Goal: Information Seeking & Learning: Find specific page/section

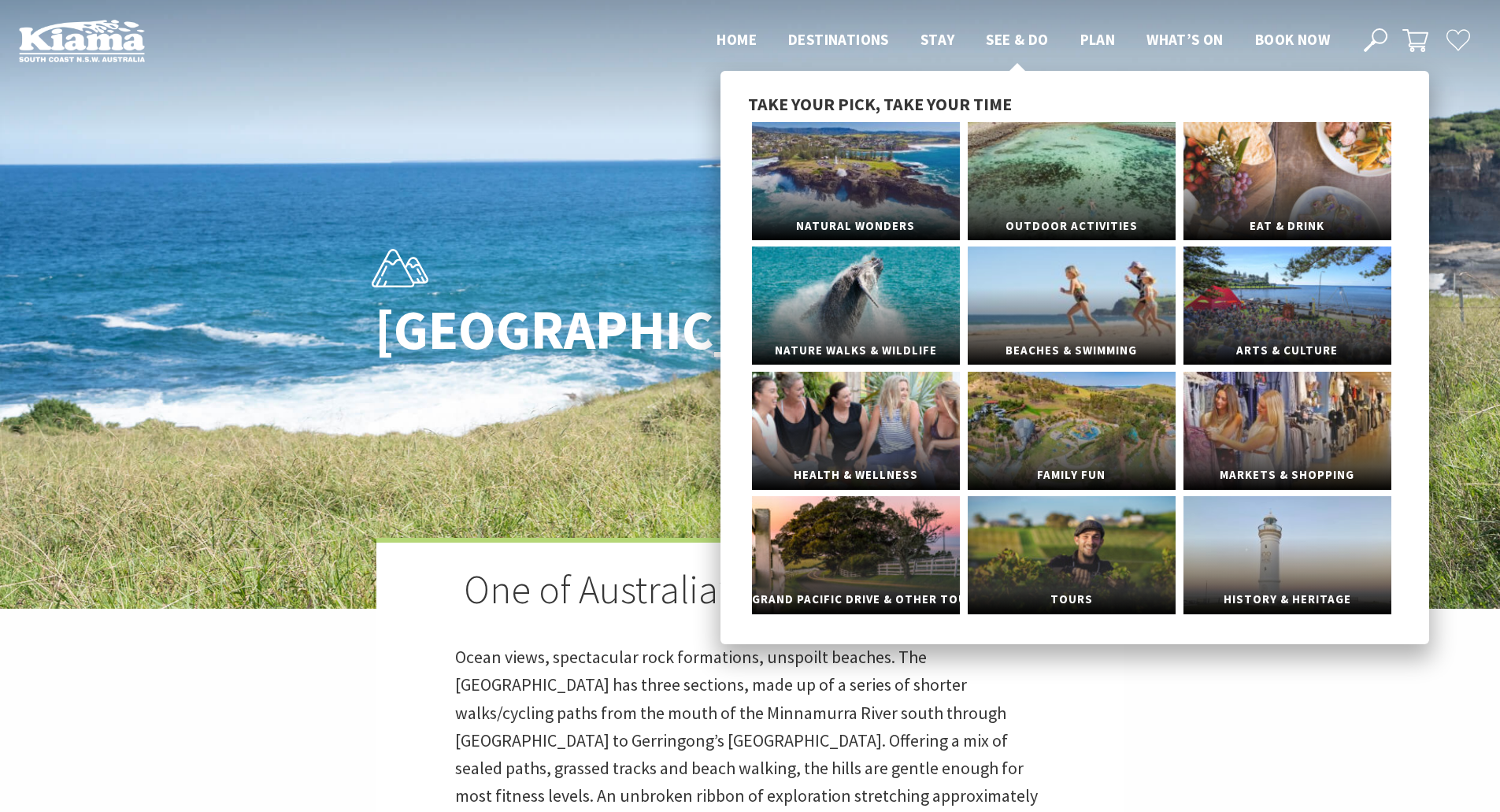
scroll to position [512, 1520]
click at [1318, 188] on link "Eat & Drink" at bounding box center [1288, 180] width 208 height 118
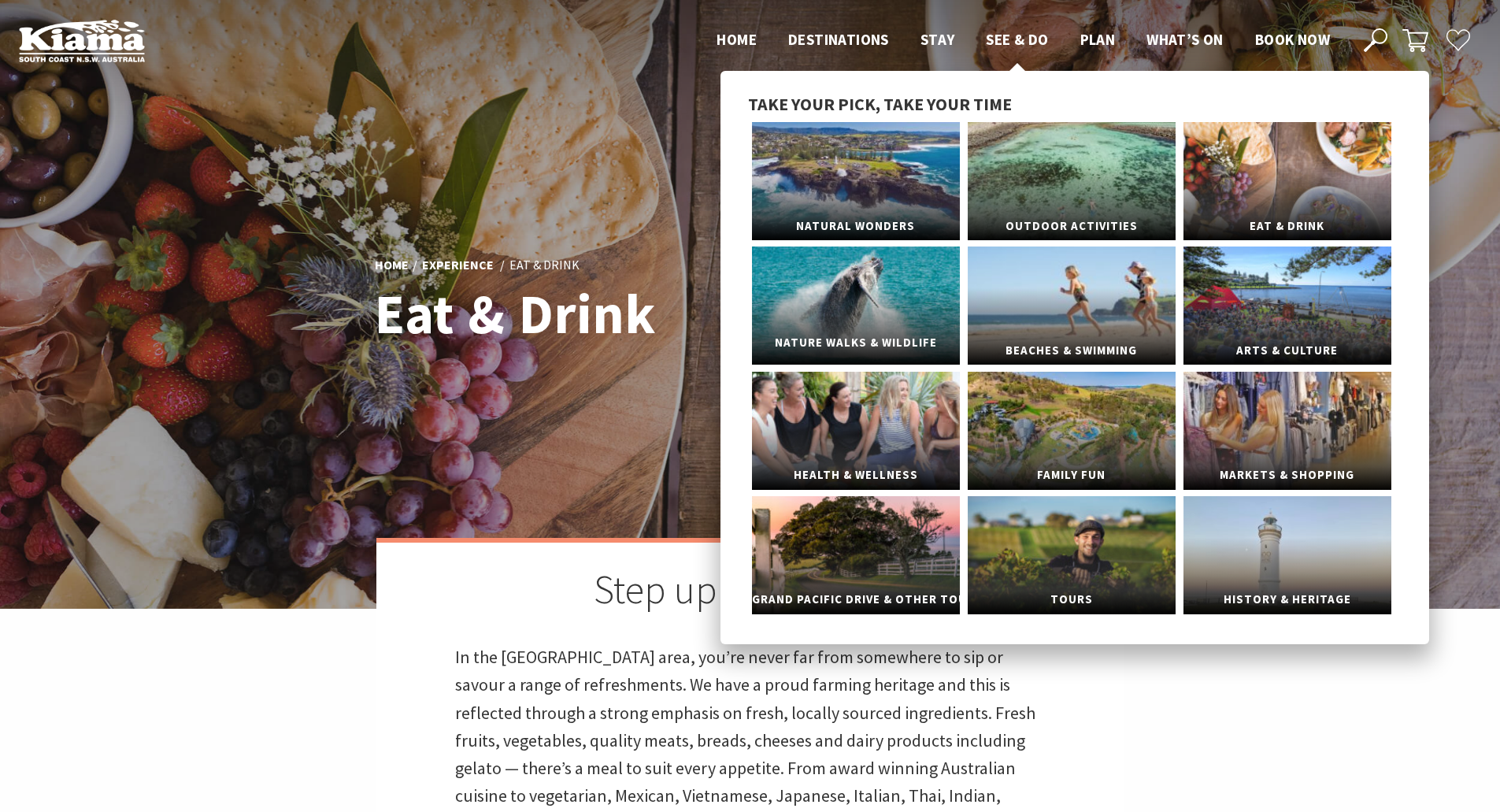
click at [850, 303] on link "Nature Walks & Wildlife" at bounding box center [856, 305] width 208 height 118
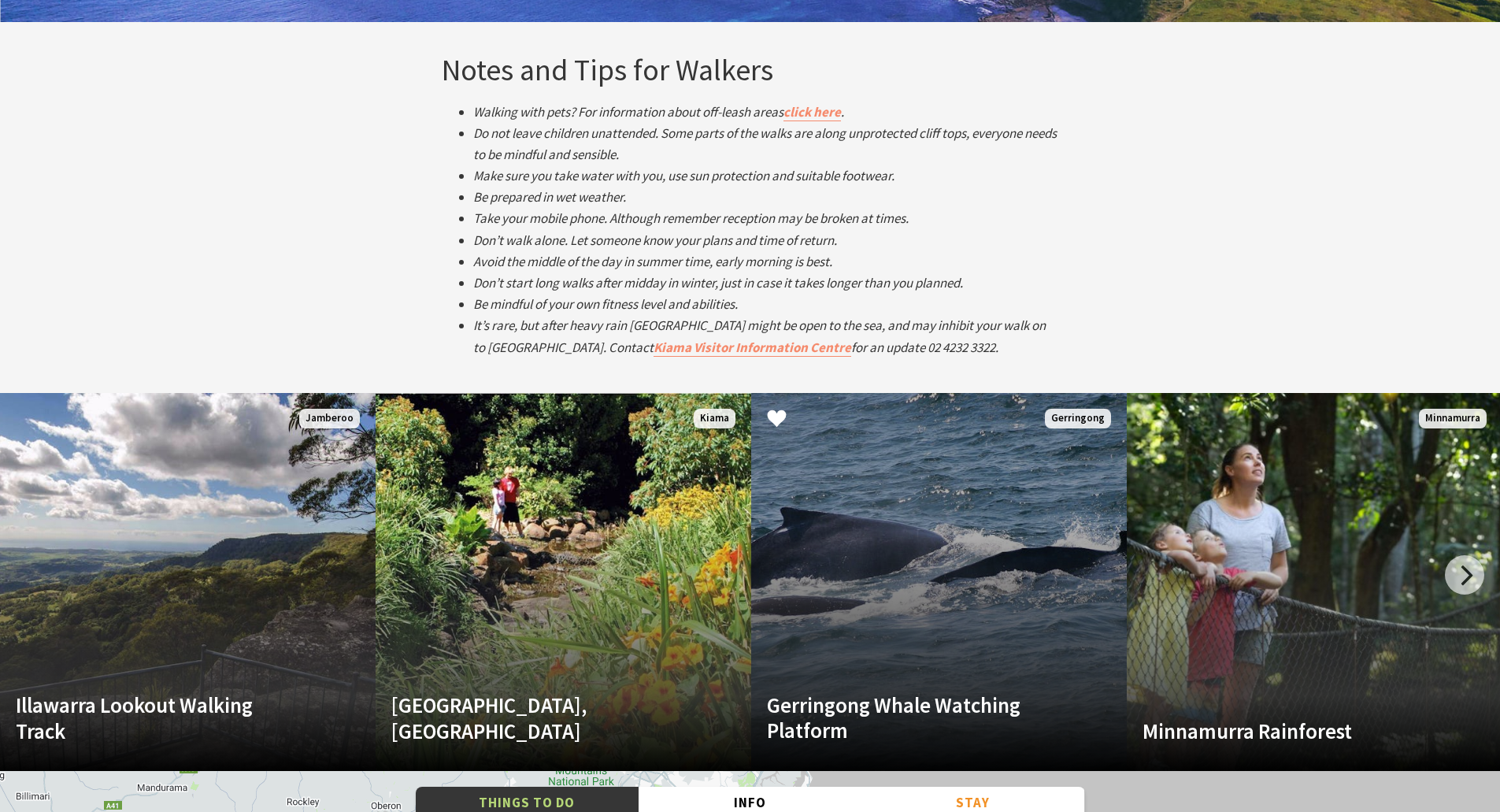
scroll to position [3070, 0]
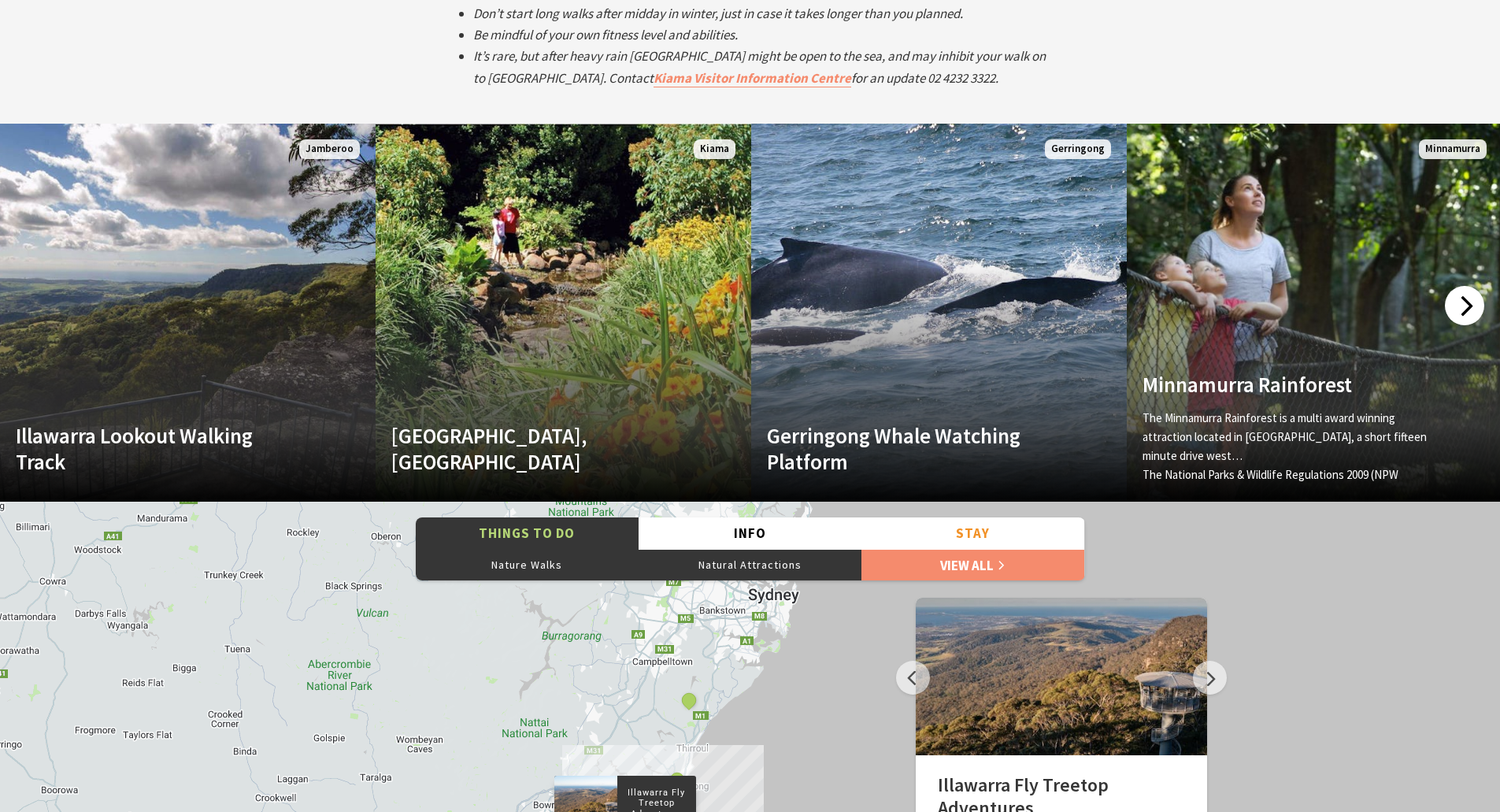
click at [1463, 297] on div at bounding box center [1465, 306] width 40 height 40
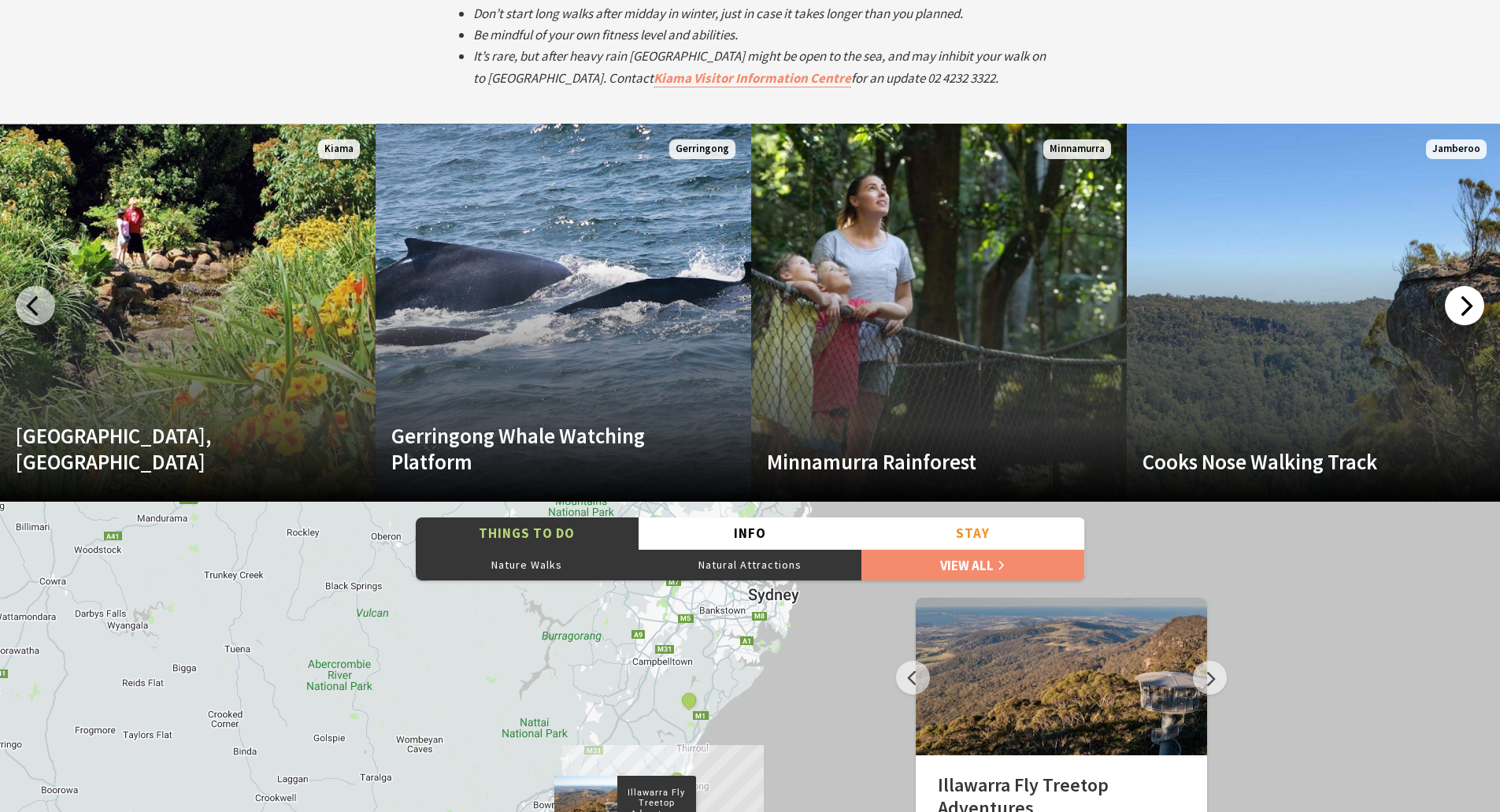
click at [1463, 297] on div at bounding box center [1465, 306] width 40 height 40
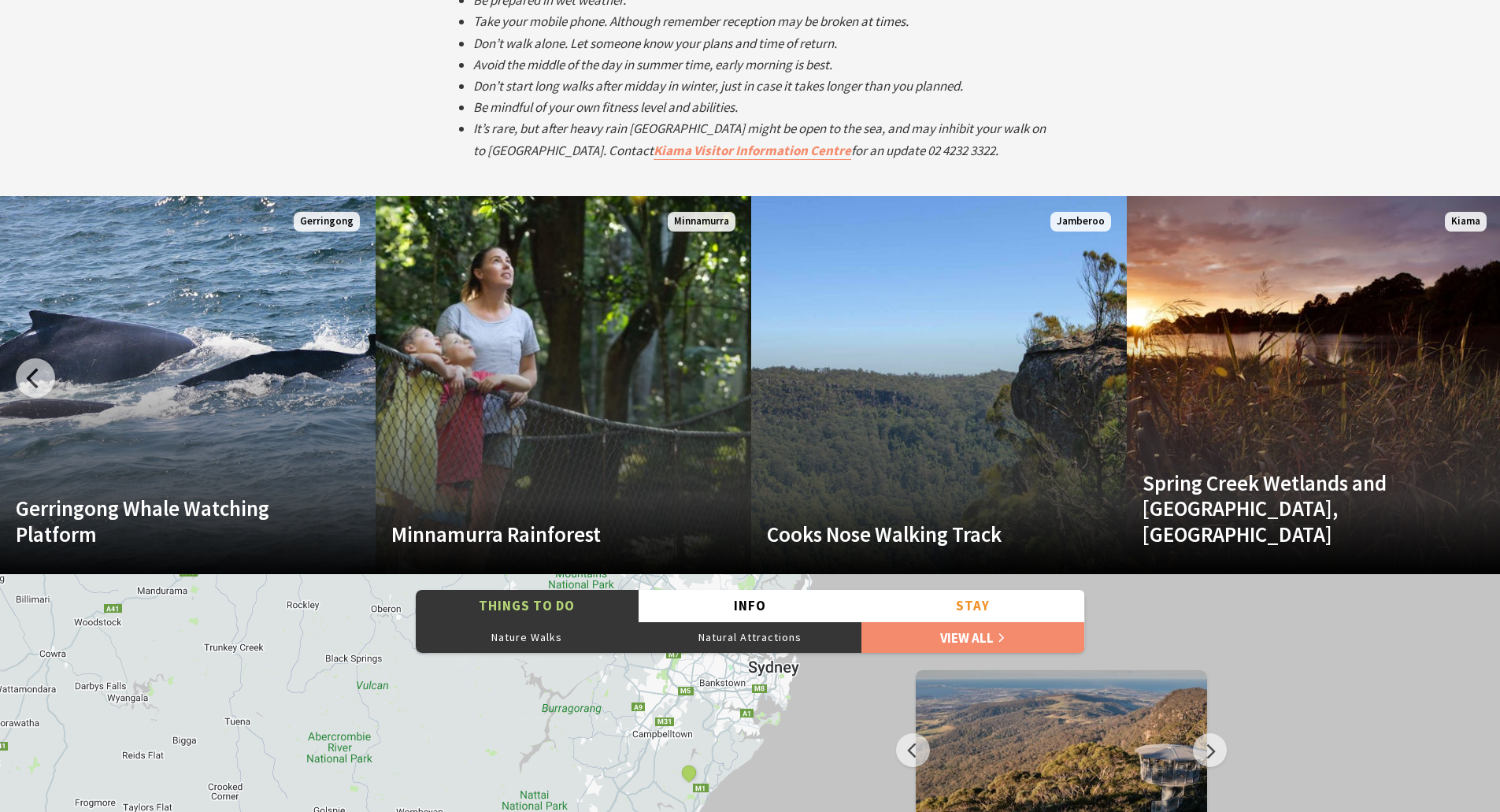
scroll to position [2755, 0]
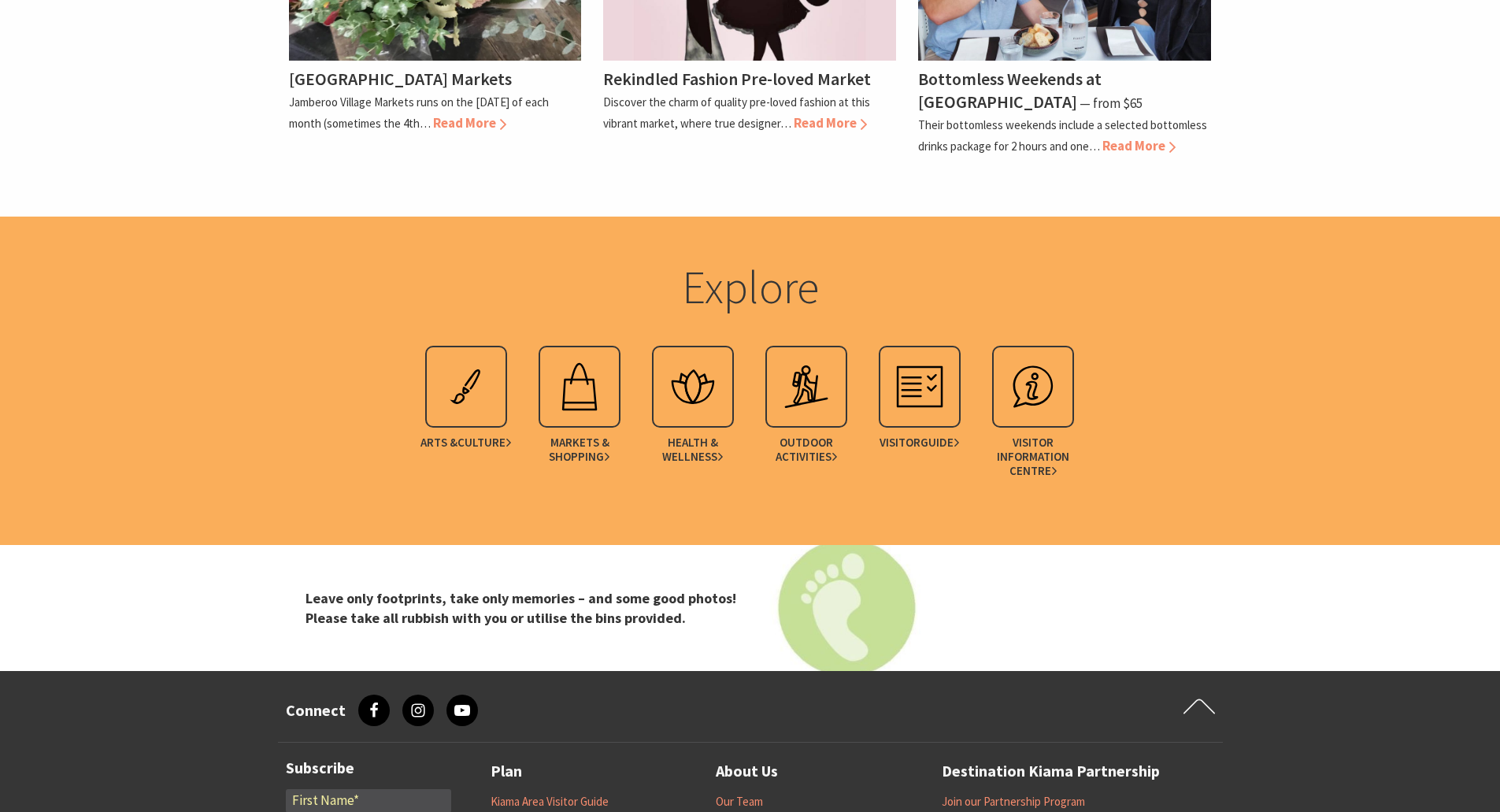
scroll to position [3070, 0]
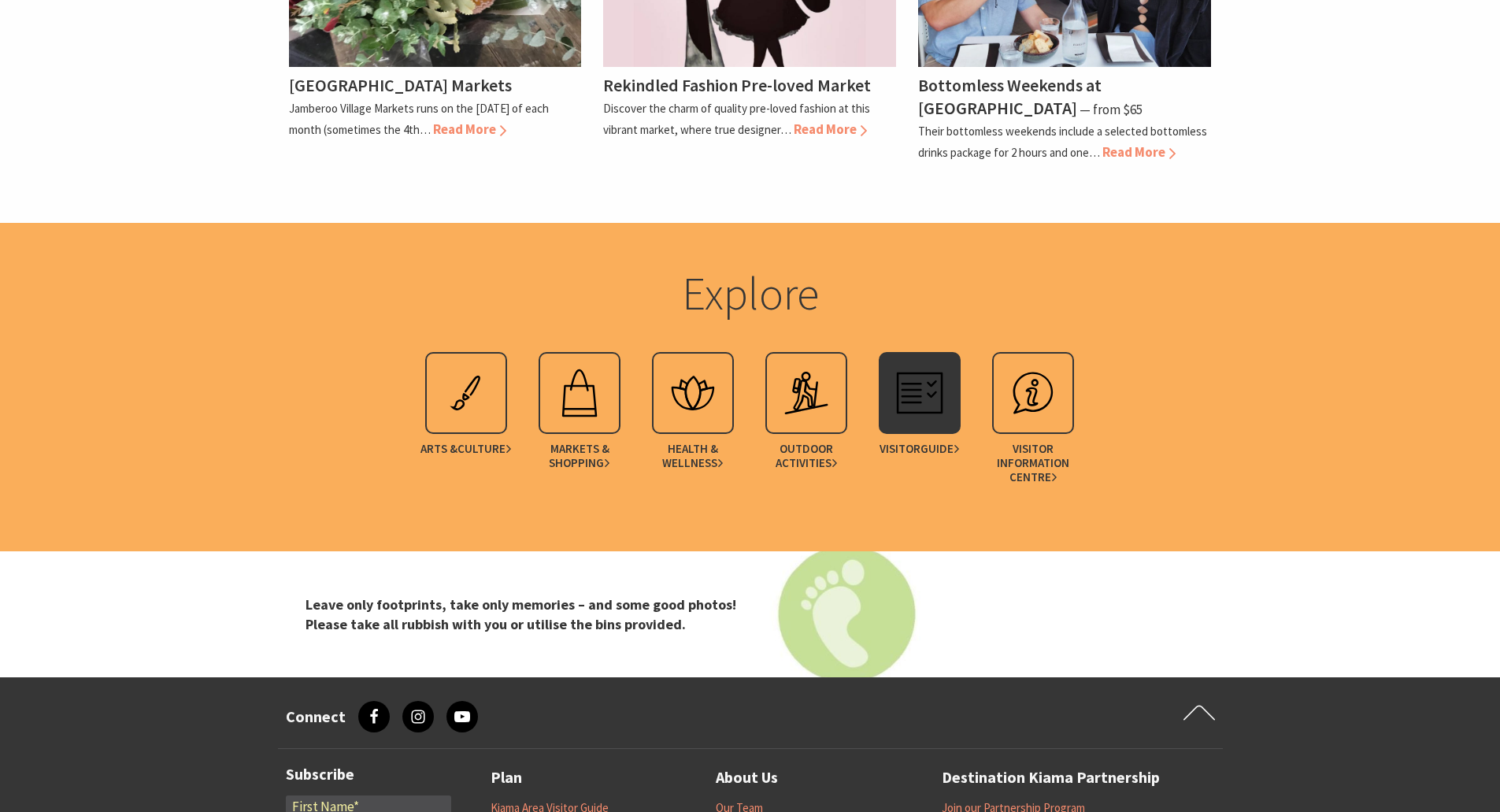
click at [894, 370] on img at bounding box center [920, 393] width 63 height 63
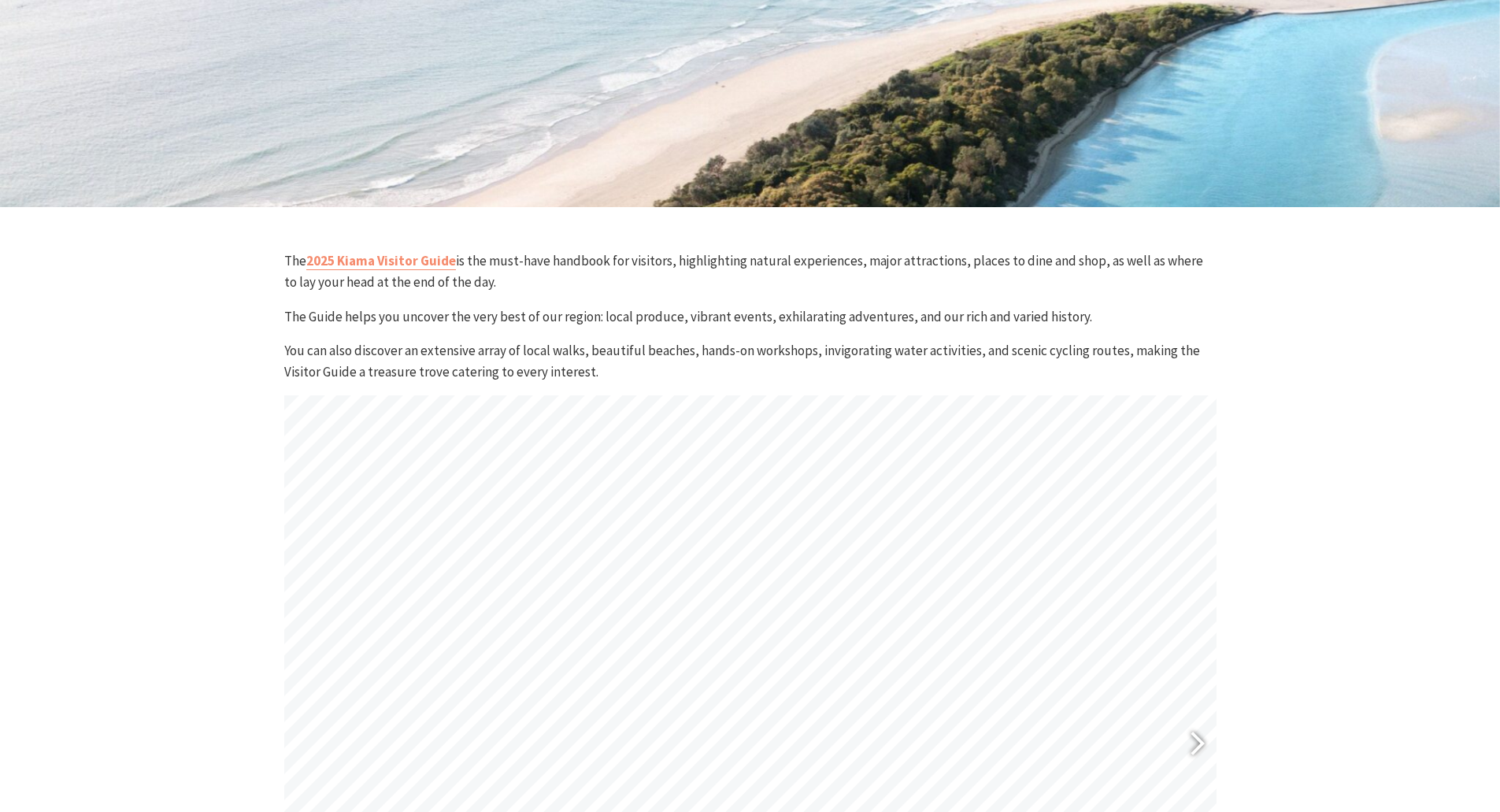
scroll to position [630, 0]
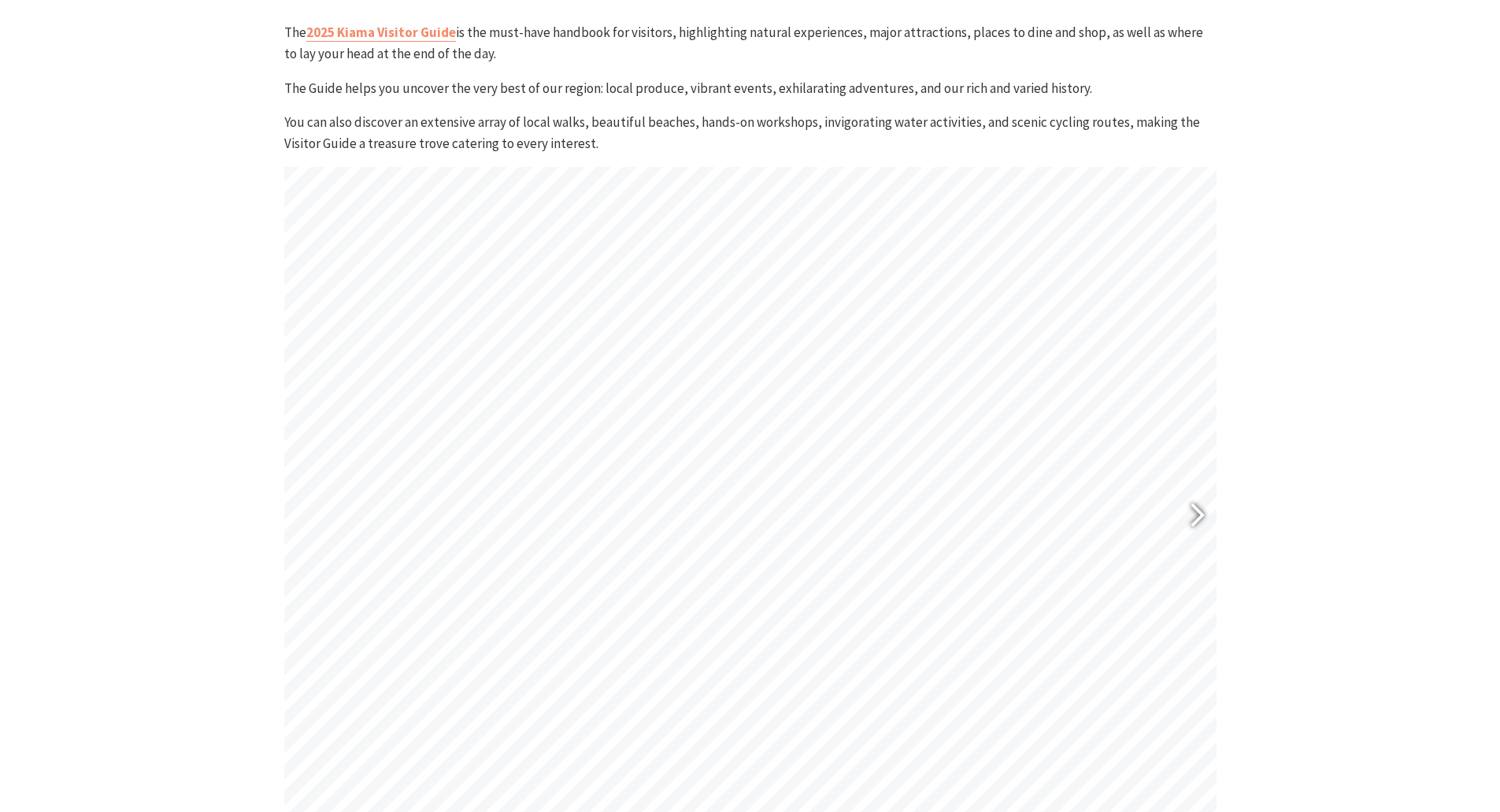
click at [1192, 510] on div at bounding box center [1190, 518] width 36 height 58
click at [1192, 509] on div at bounding box center [1190, 518] width 36 height 58
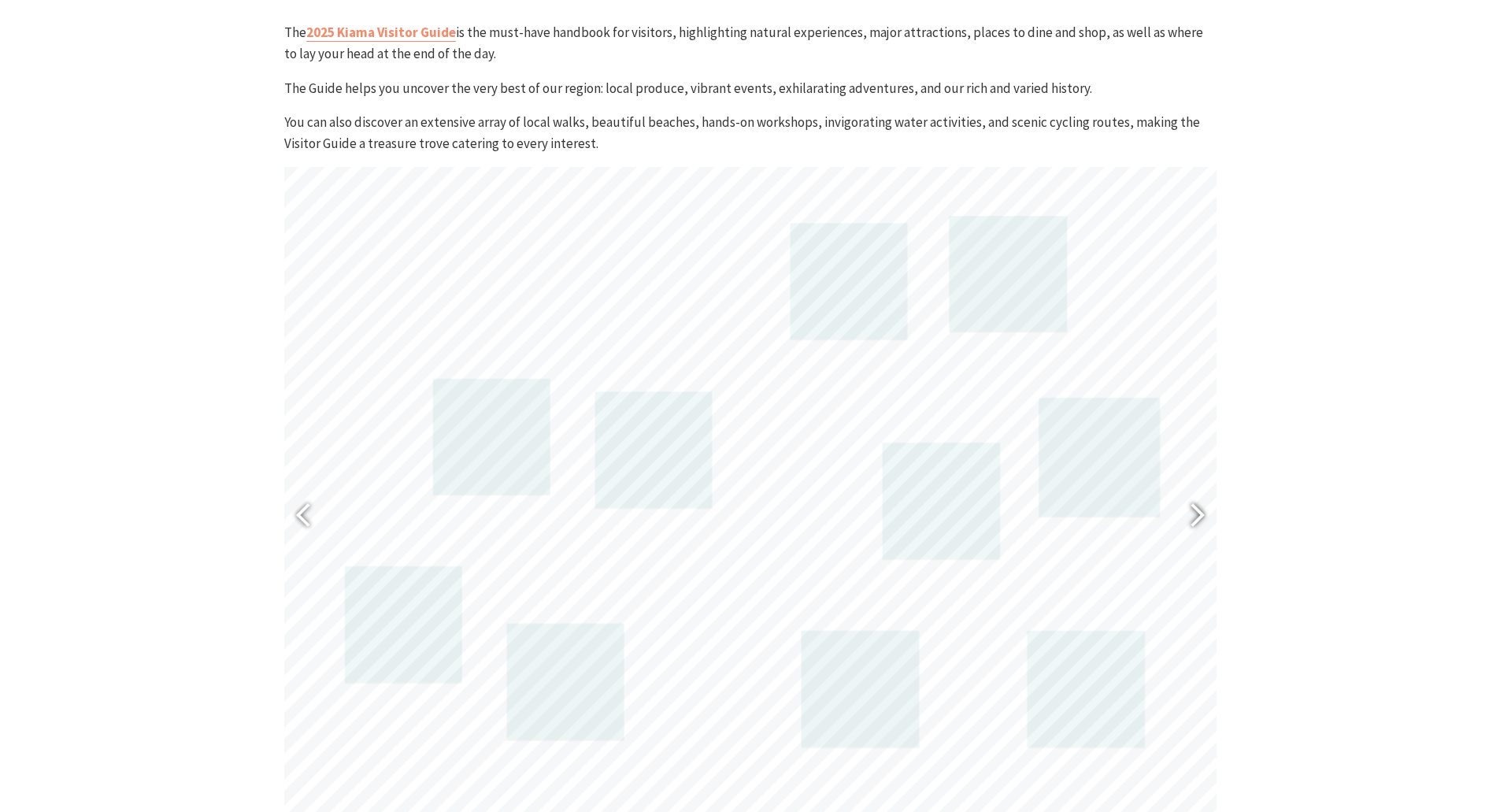
click at [1188, 505] on div at bounding box center [1190, 518] width 36 height 58
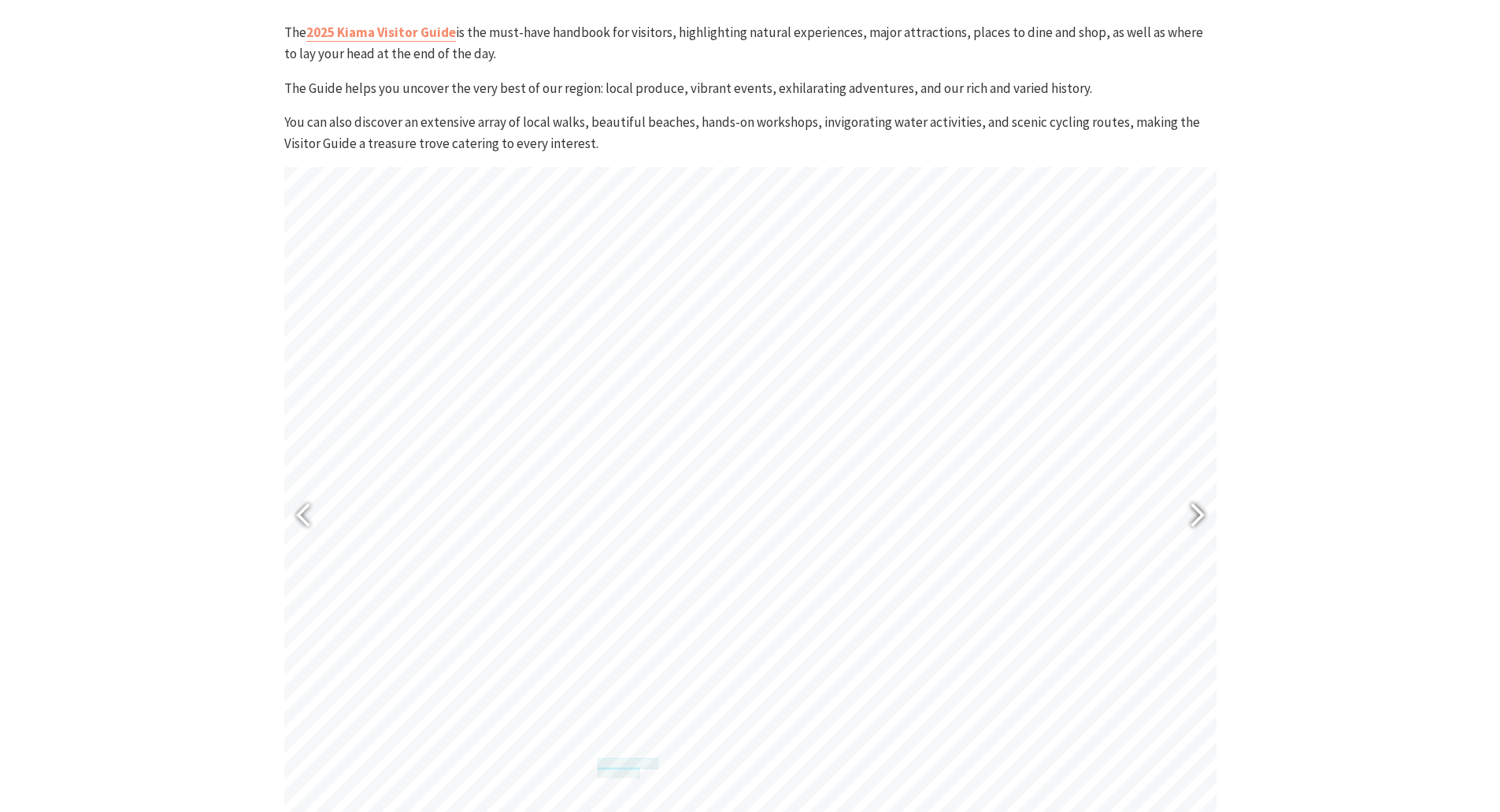
click at [1188, 505] on div at bounding box center [1190, 518] width 36 height 58
click at [1186, 505] on div at bounding box center [1190, 518] width 36 height 58
click at [1201, 512] on div at bounding box center [1190, 518] width 36 height 58
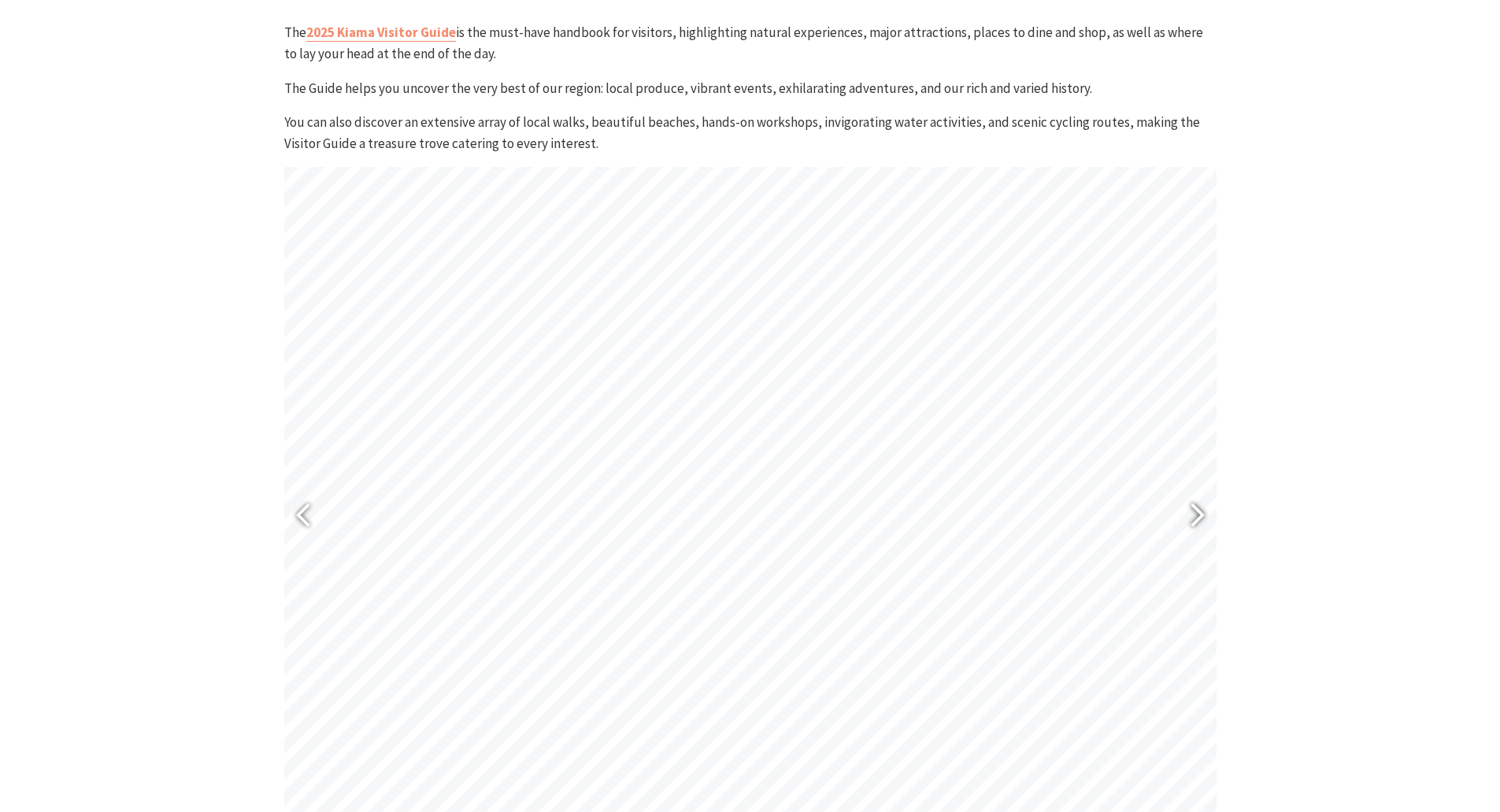
click at [1201, 512] on div at bounding box center [1190, 518] width 36 height 58
click at [1199, 511] on div at bounding box center [1190, 518] width 36 height 58
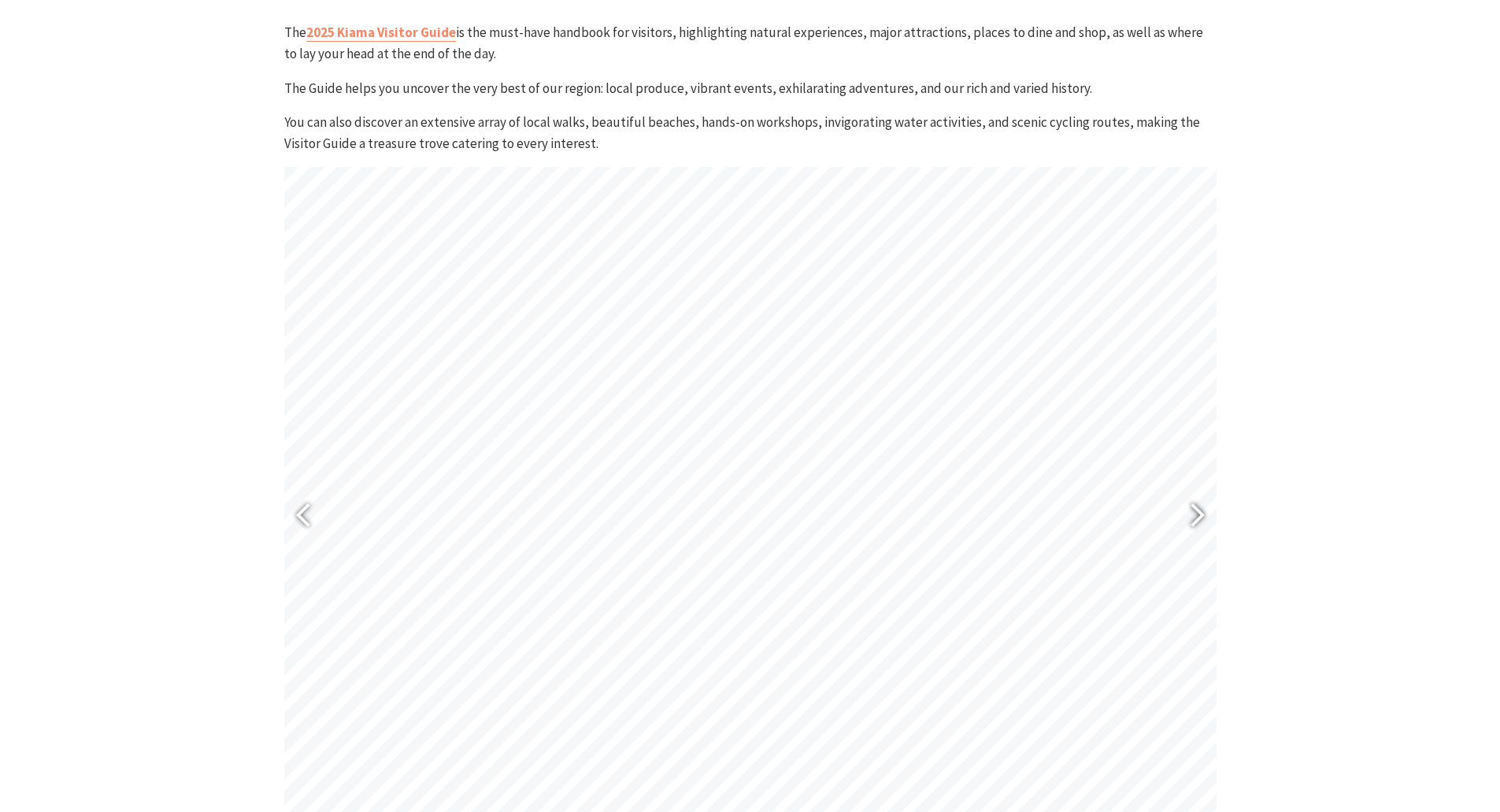
click at [1199, 511] on div at bounding box center [1190, 518] width 36 height 58
click at [1204, 505] on div at bounding box center [1190, 518] width 36 height 58
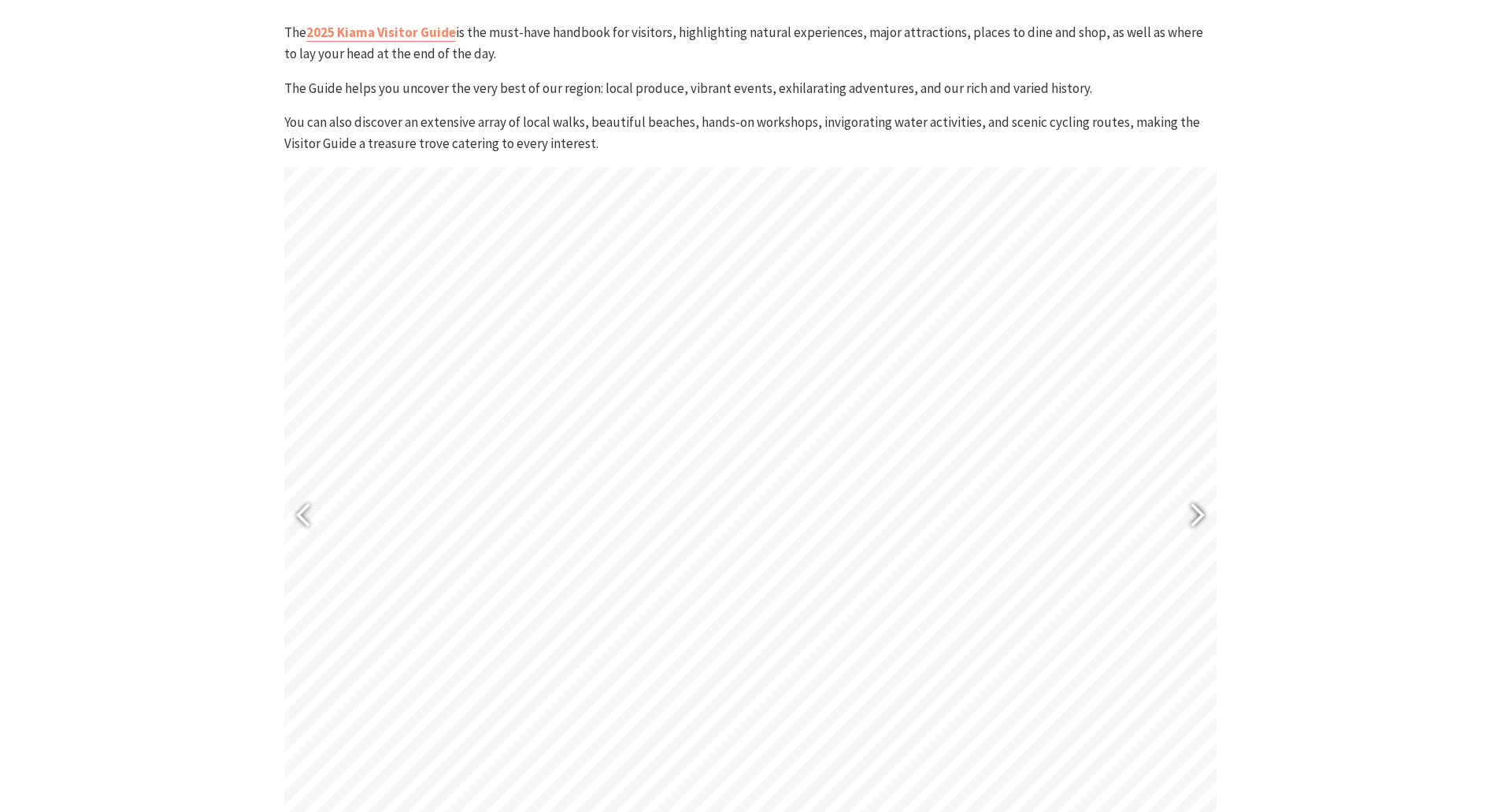
click at [1204, 505] on div at bounding box center [1190, 518] width 36 height 58
click at [1197, 507] on div at bounding box center [1190, 518] width 36 height 58
click at [1194, 514] on div at bounding box center [1190, 518] width 36 height 58
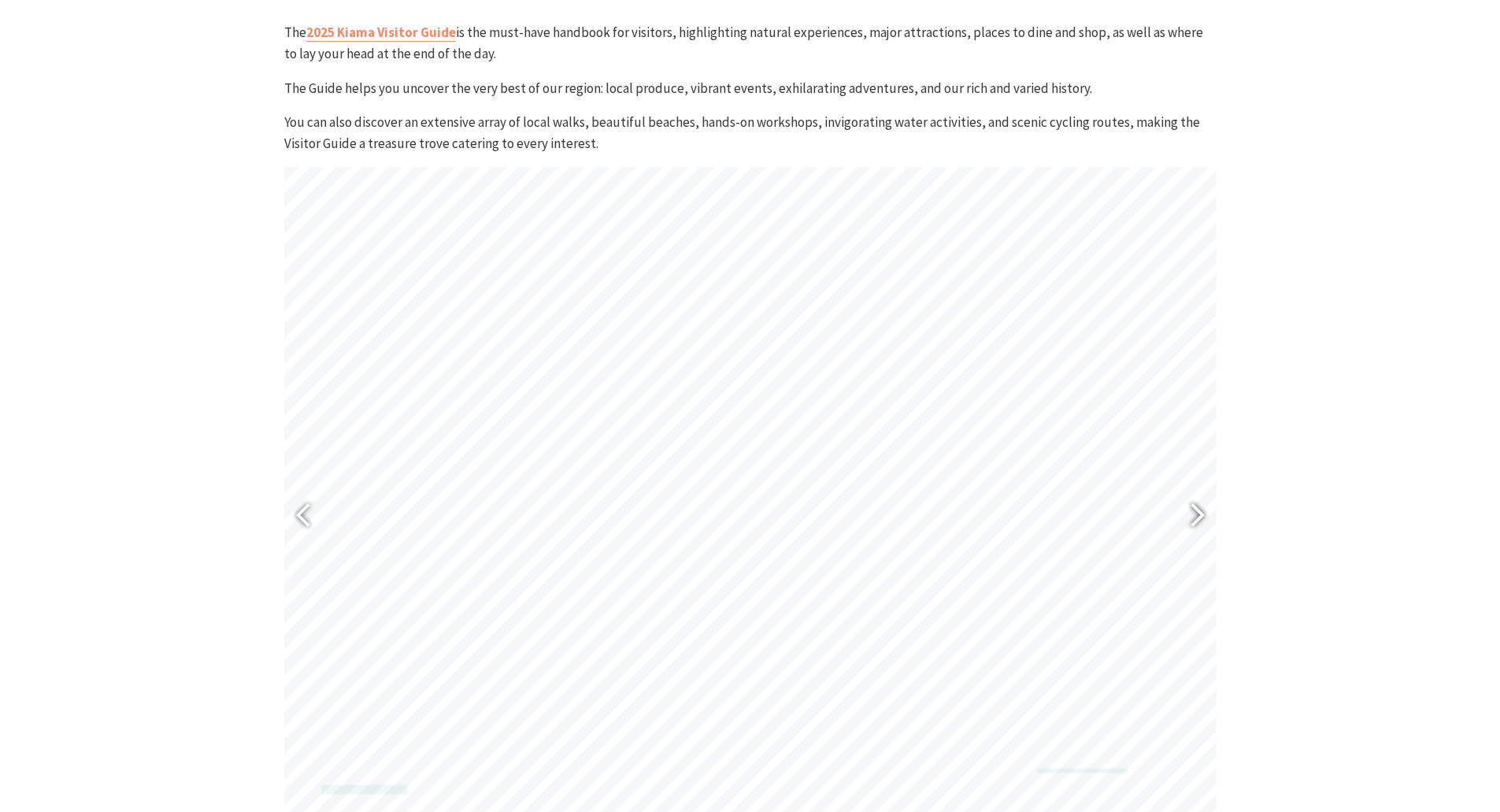
click at [1194, 514] on div at bounding box center [1190, 518] width 36 height 58
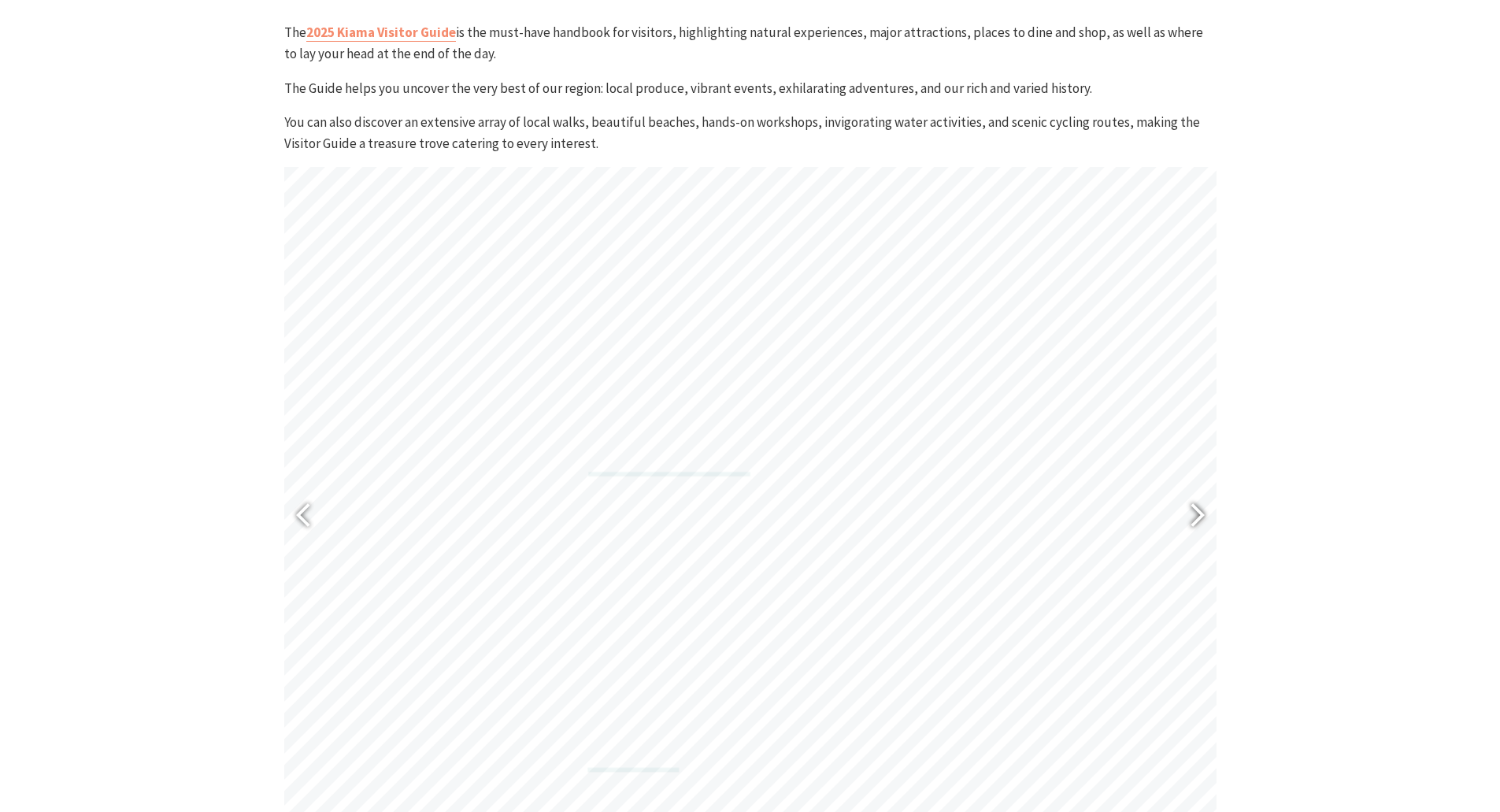
click at [1194, 514] on div at bounding box center [1190, 518] width 36 height 58
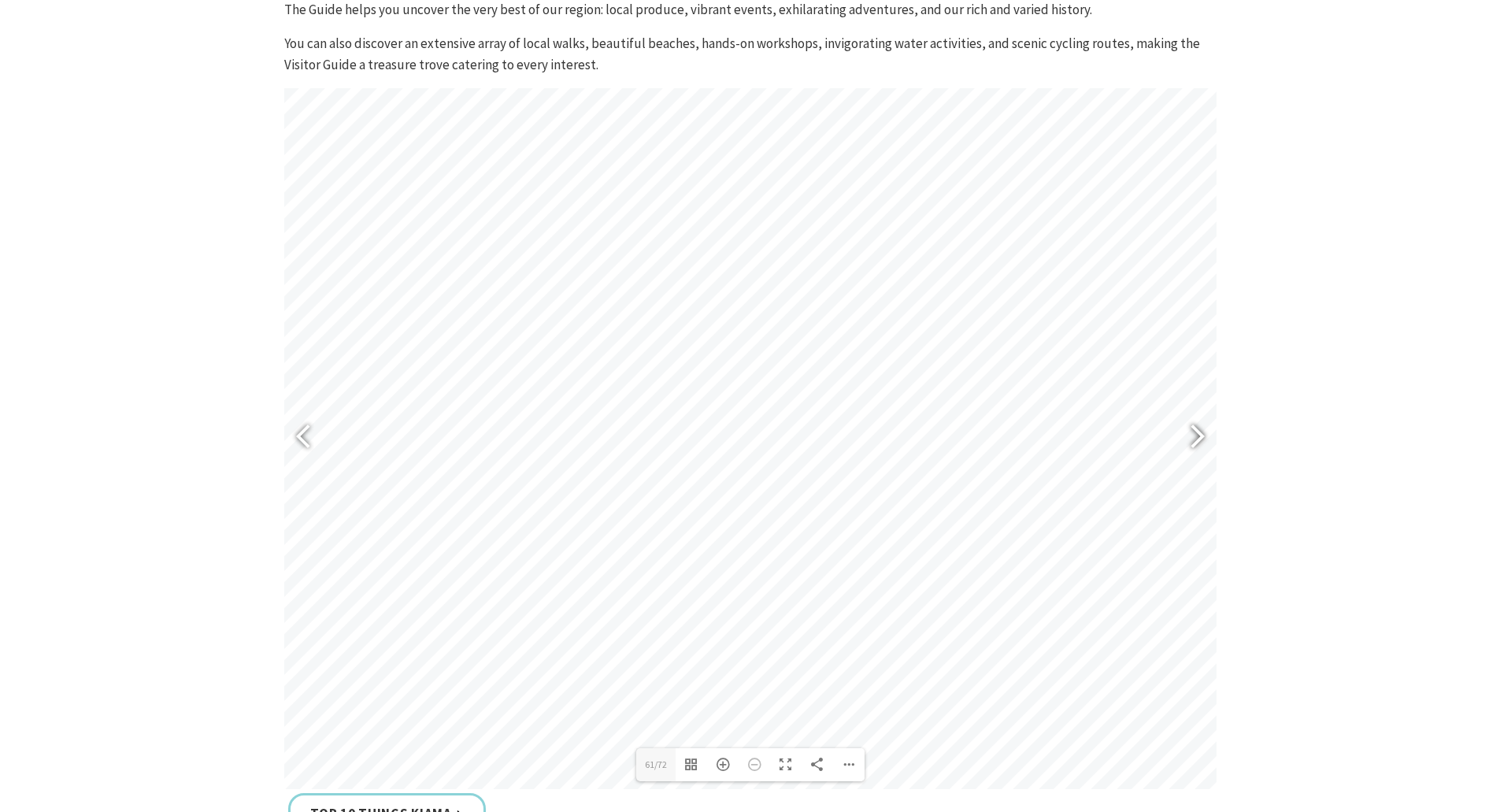
click at [1202, 429] on div at bounding box center [1190, 439] width 36 height 58
click at [309, 417] on div at bounding box center [310, 439] width 36 height 58
click at [722, 770] on div "Zoom In" at bounding box center [723, 764] width 32 height 33
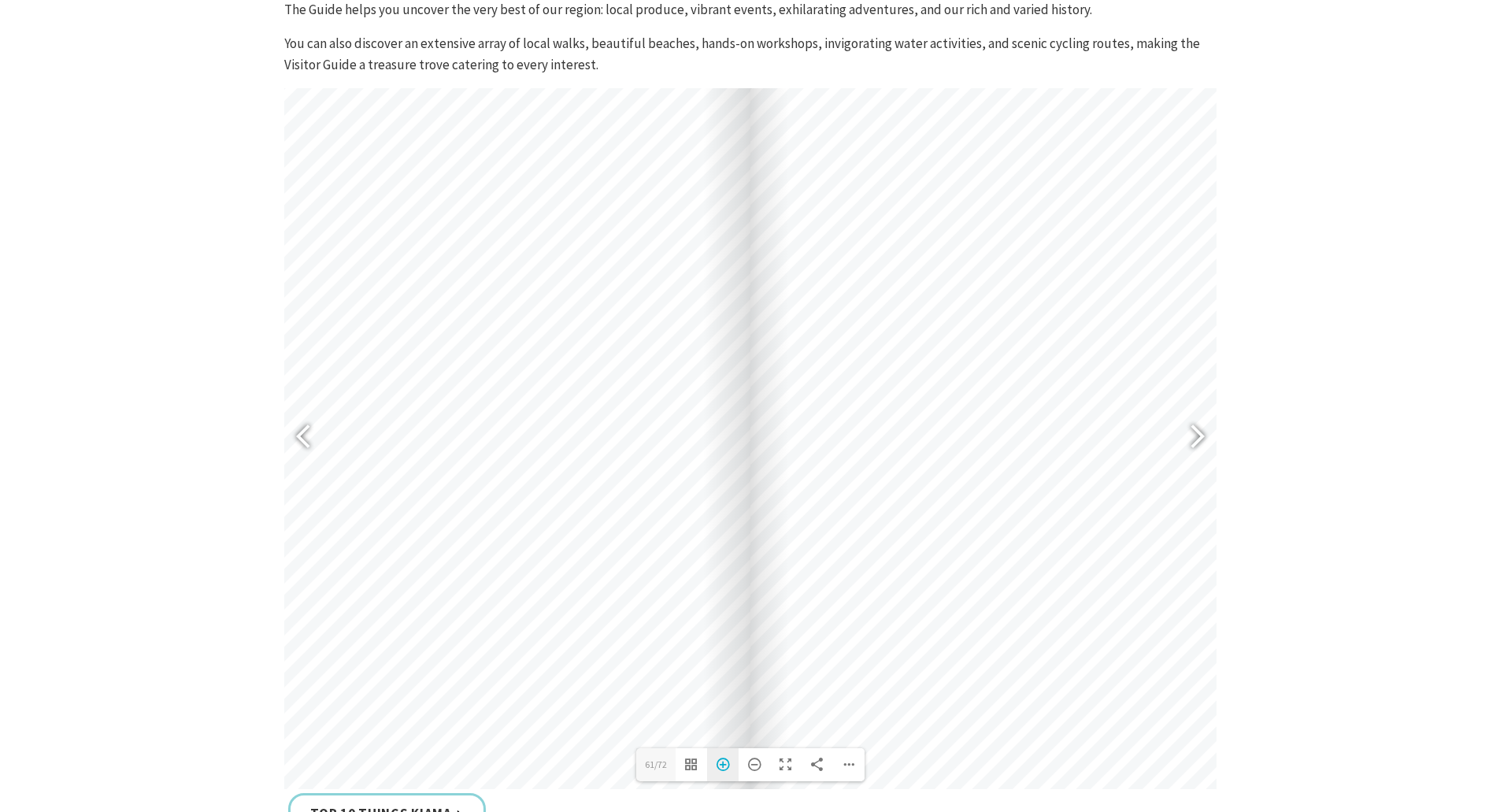
click at [722, 770] on div "Zoom In" at bounding box center [723, 764] width 32 height 33
click at [1197, 438] on div at bounding box center [1190, 439] width 36 height 58
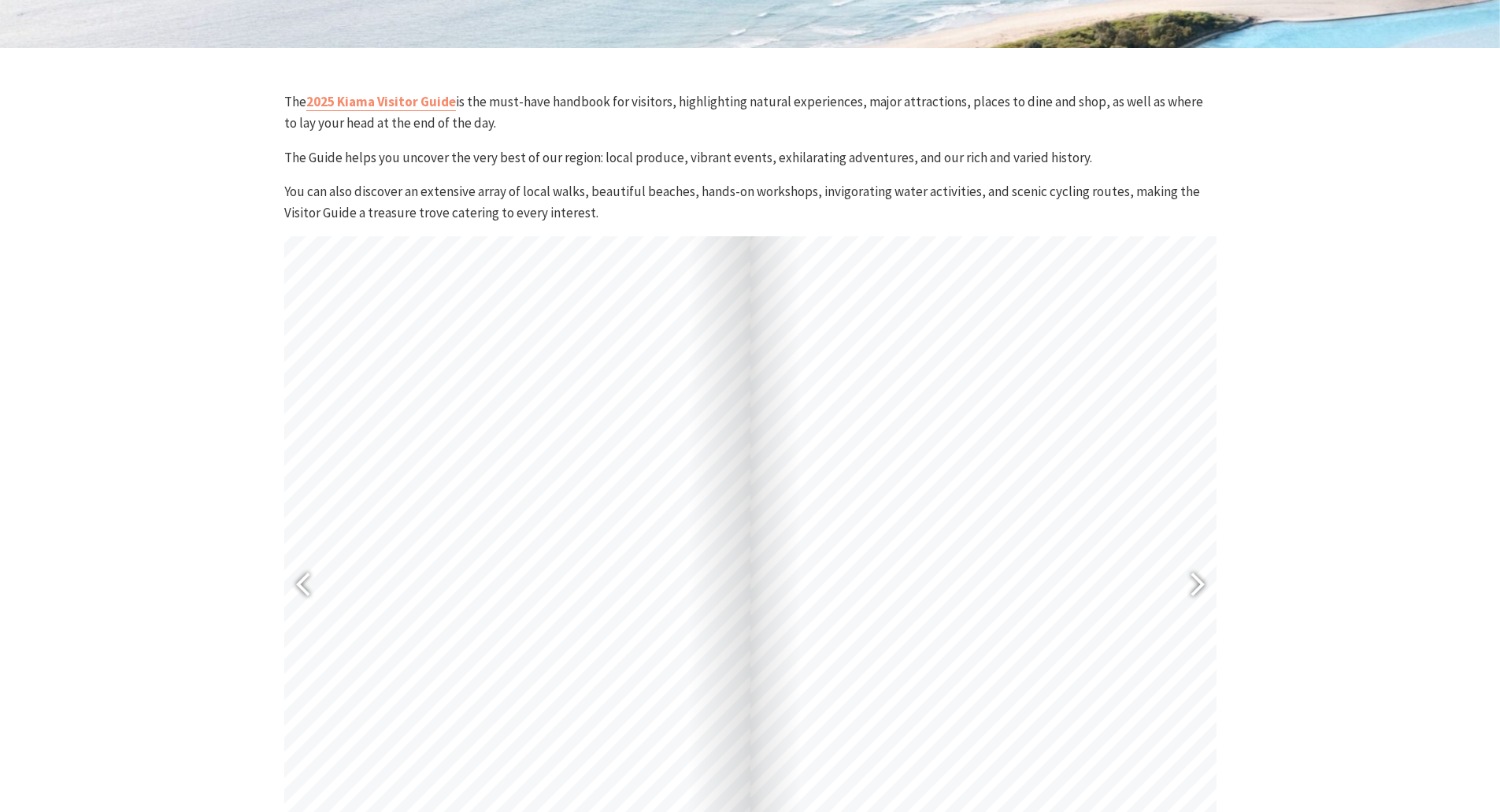
scroll to position [788, 0]
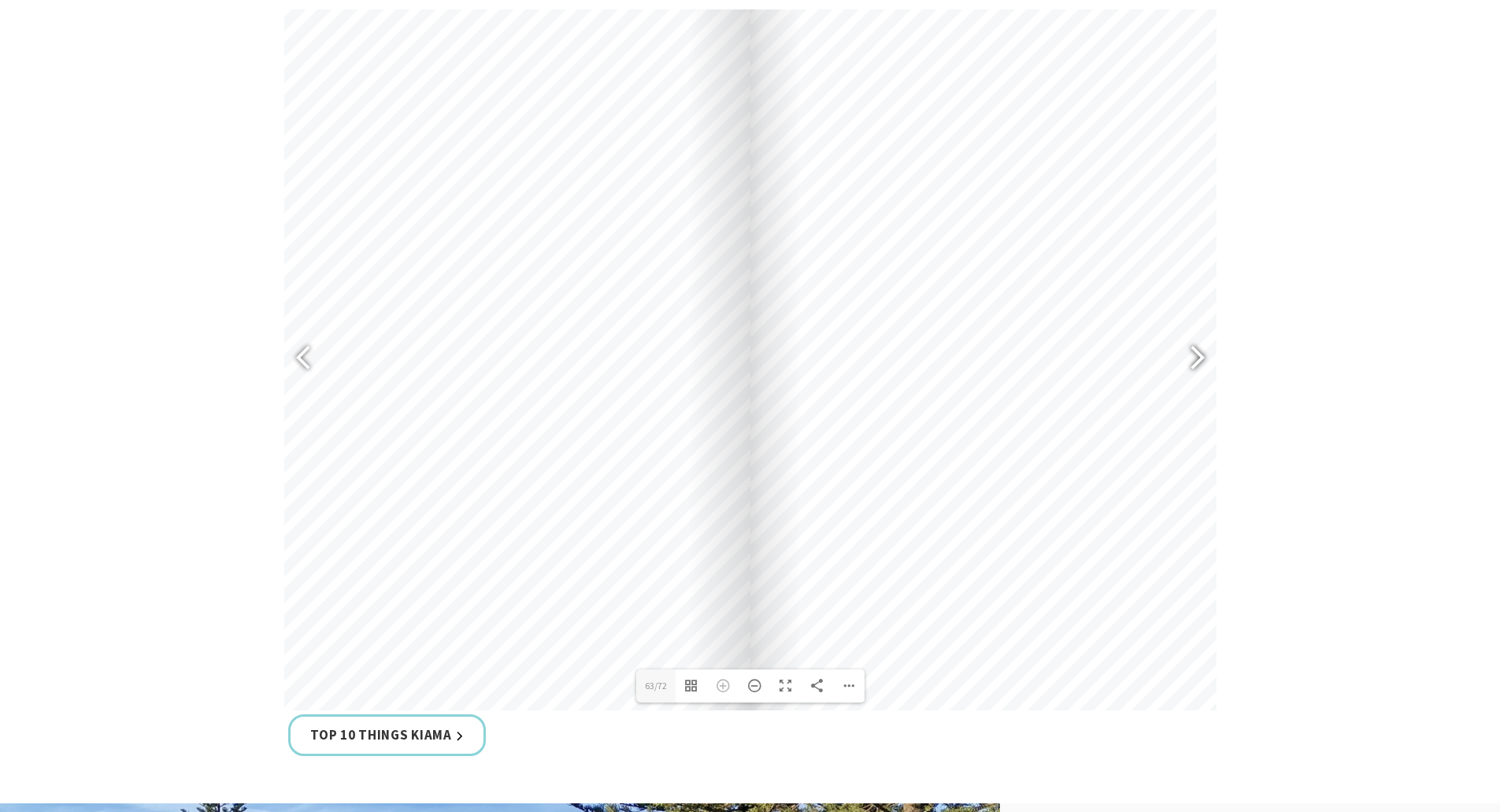
click at [1200, 363] on div at bounding box center [1190, 360] width 36 height 58
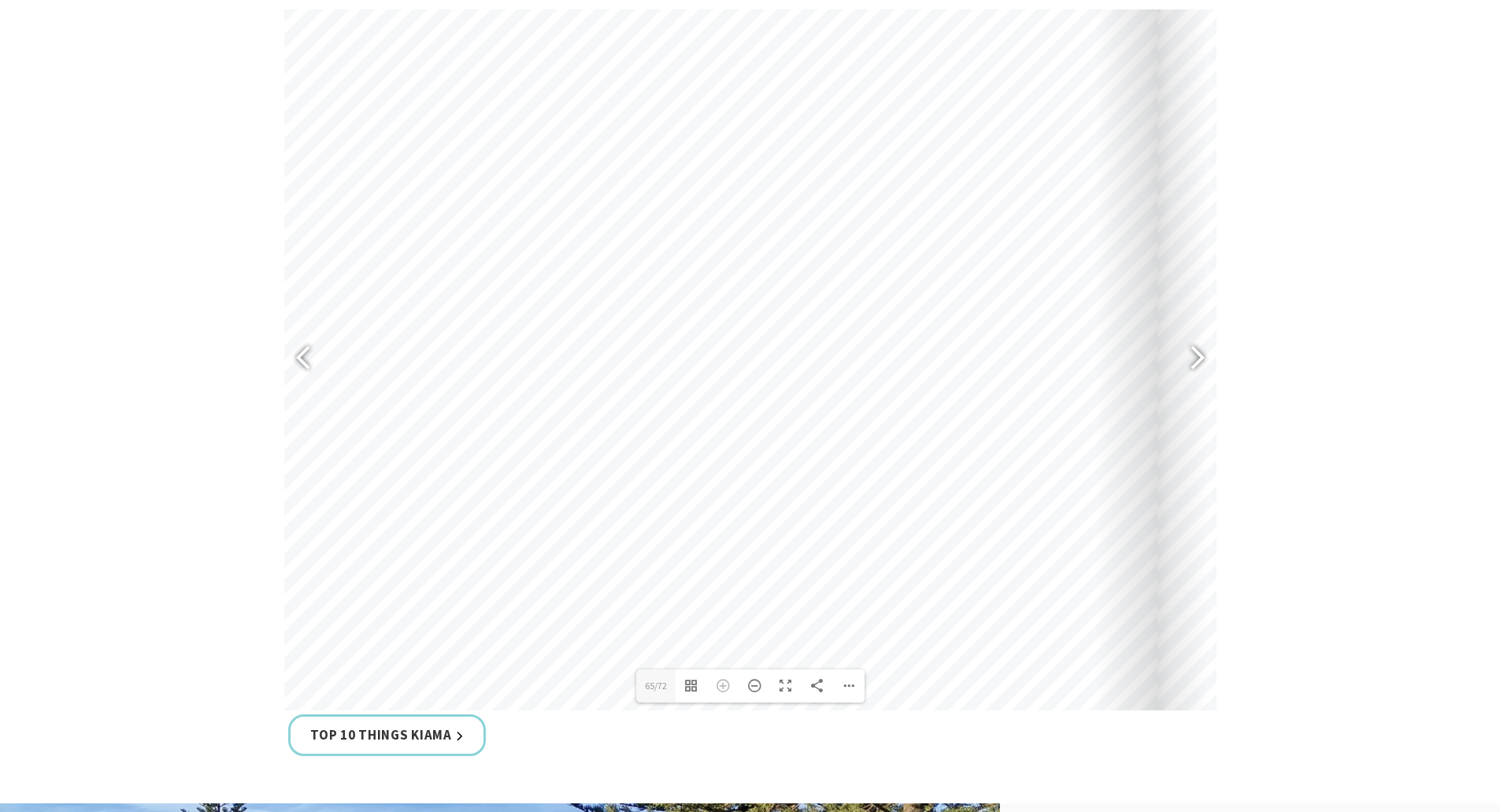
drag, startPoint x: 540, startPoint y: 418, endPoint x: 946, endPoint y: 573, distance: 434.6
click at [946, 573] on div at bounding box center [712, 499] width 891 height 1260
click at [1197, 350] on div at bounding box center [1190, 360] width 36 height 58
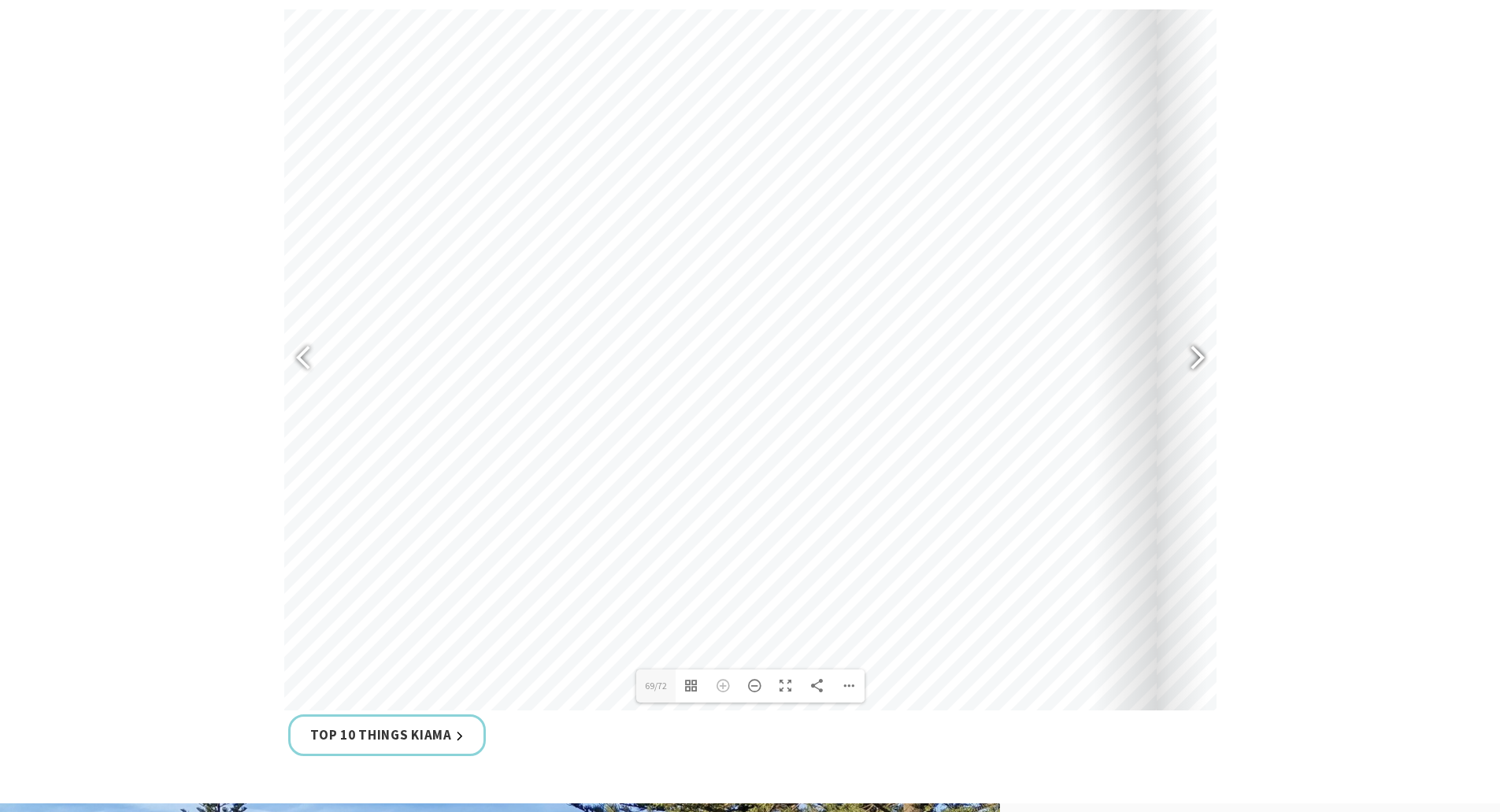
type input "71"
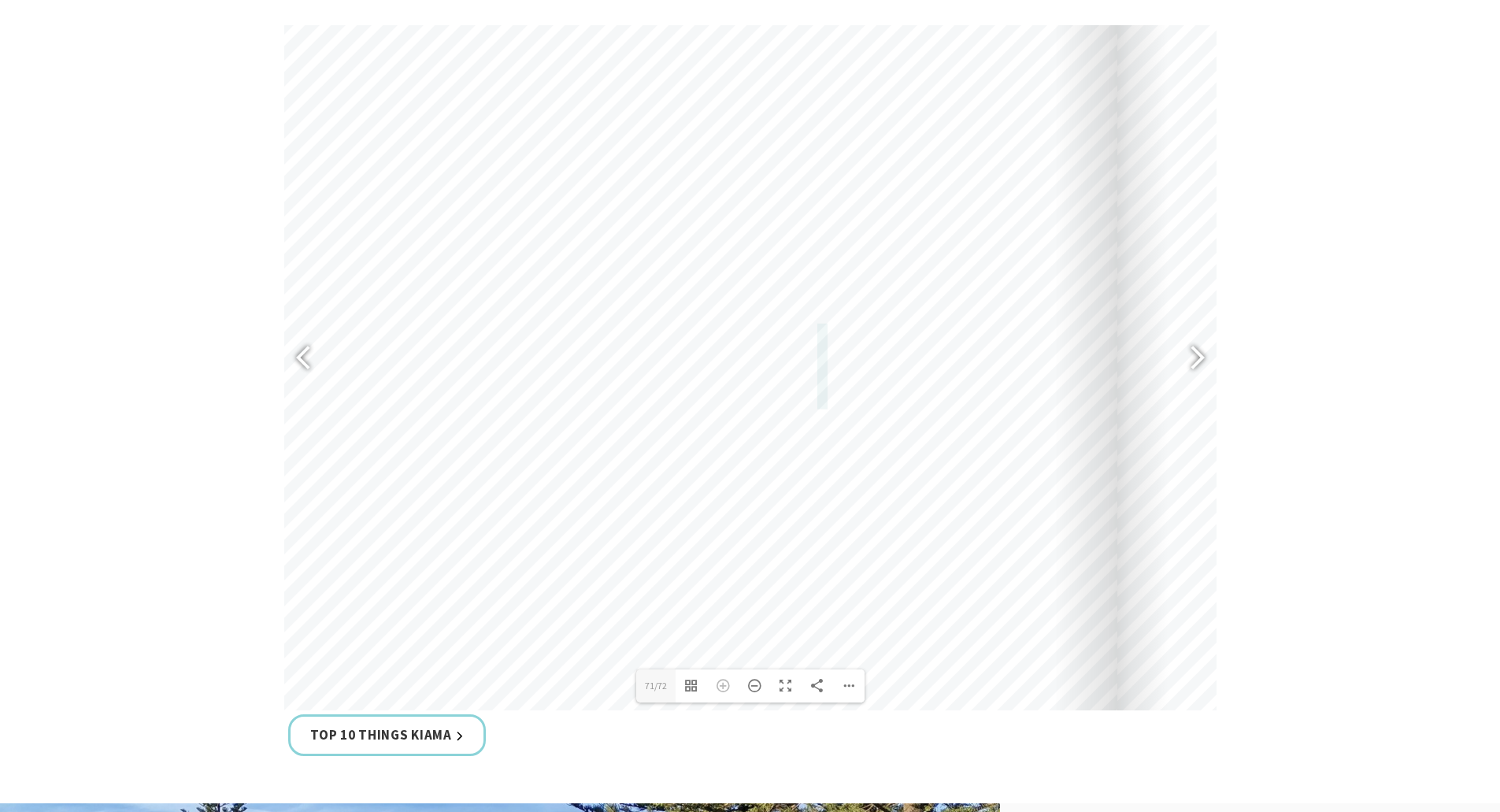
drag, startPoint x: 949, startPoint y: 339, endPoint x: 908, endPoint y: 660, distance: 323.6
click at [908, 660] on div "For train times, visit www.transportnsw.info" at bounding box center [671, 655] width 891 height 1260
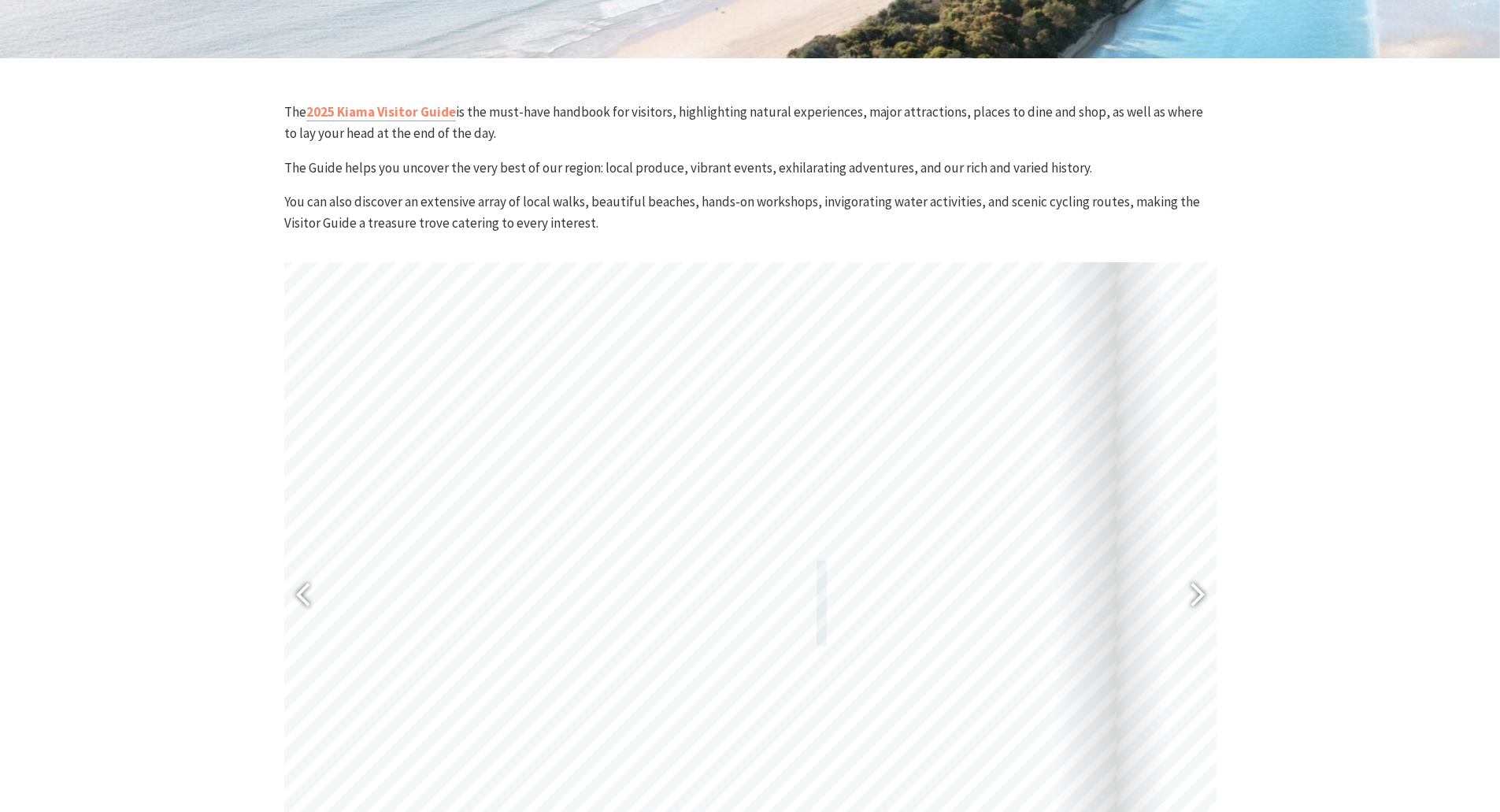
scroll to position [473, 0]
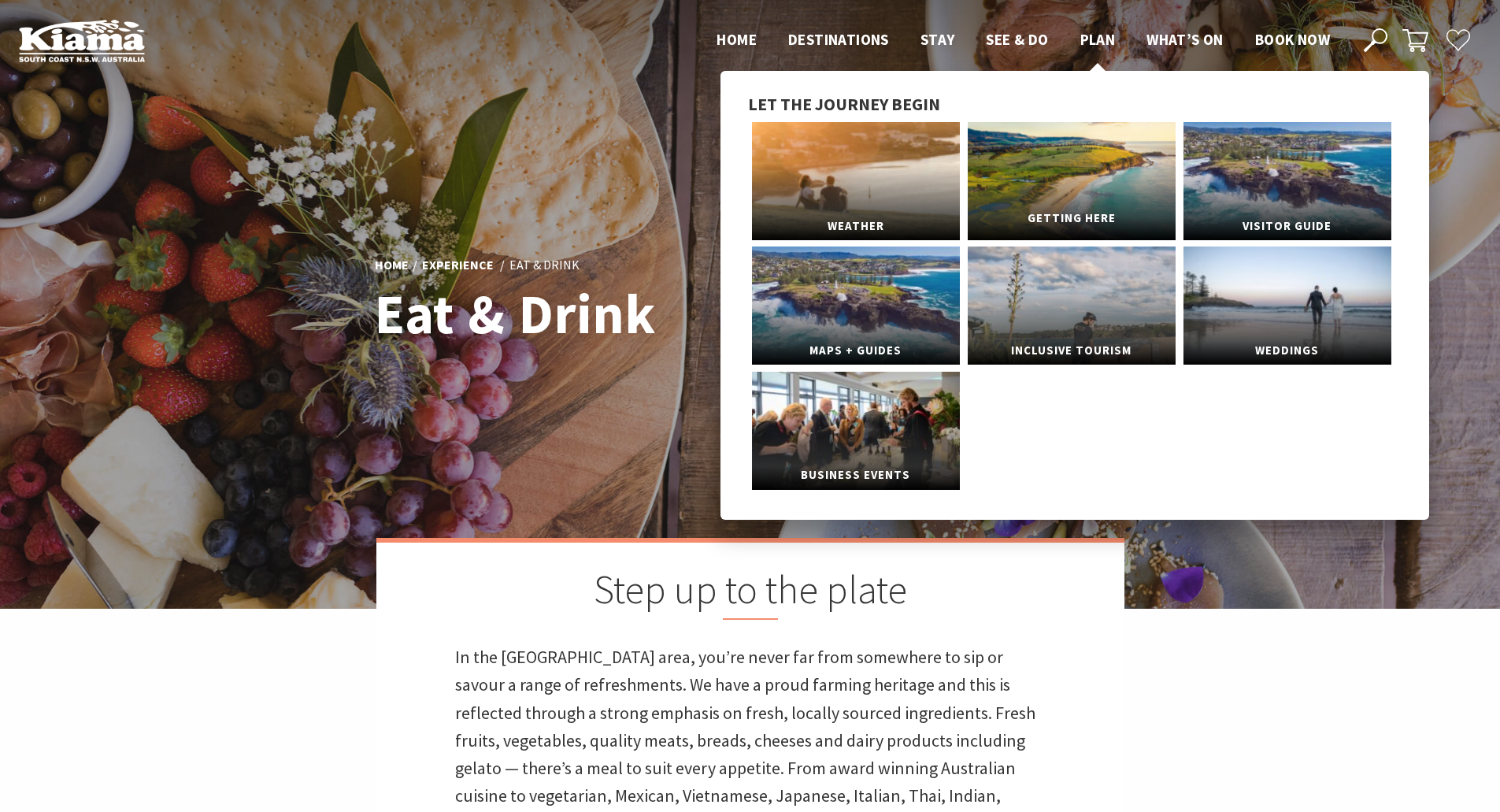
click at [1076, 161] on link "Getting Here" at bounding box center [1071, 180] width 208 height 118
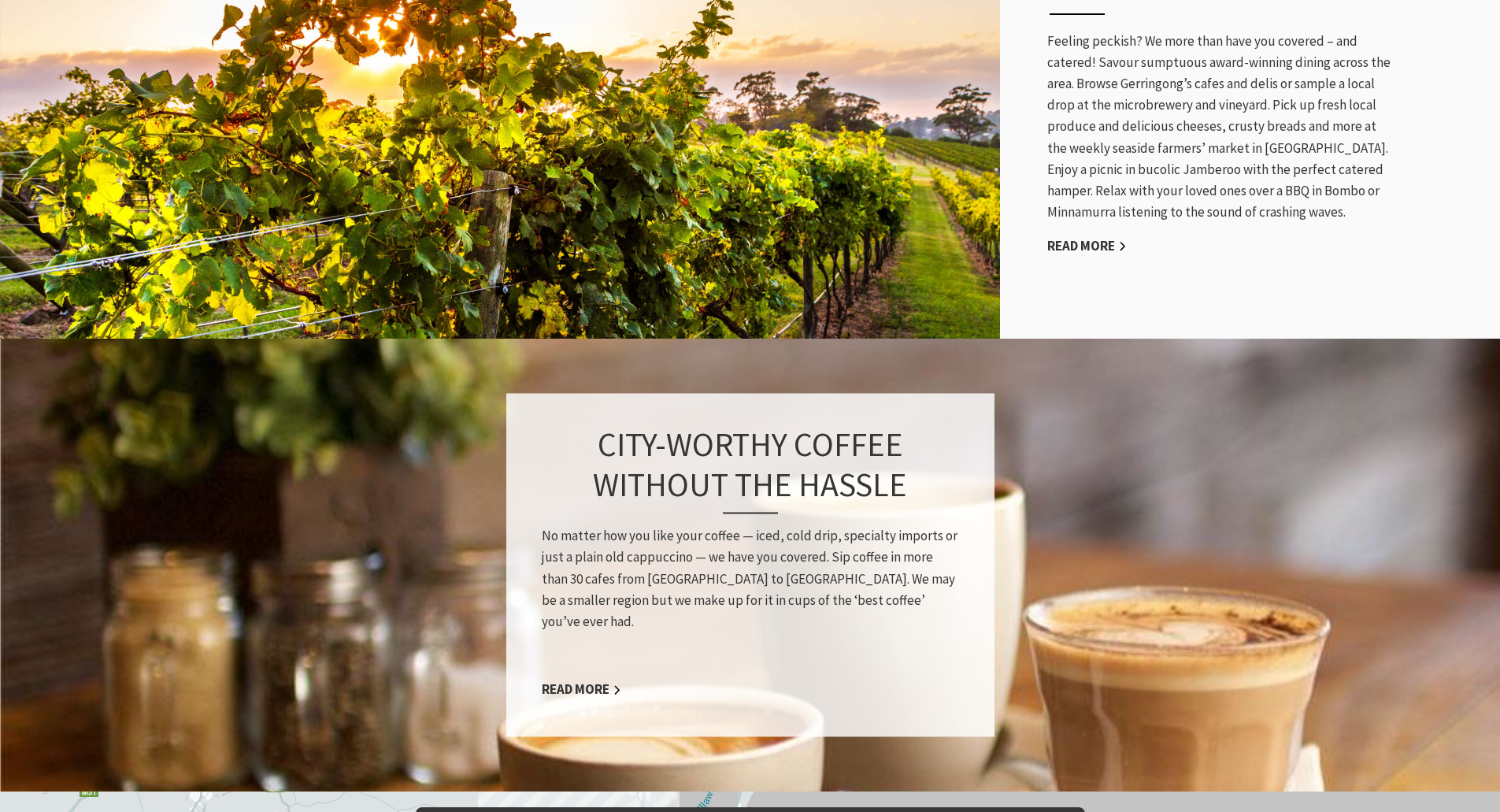
scroll to position [1339, 0]
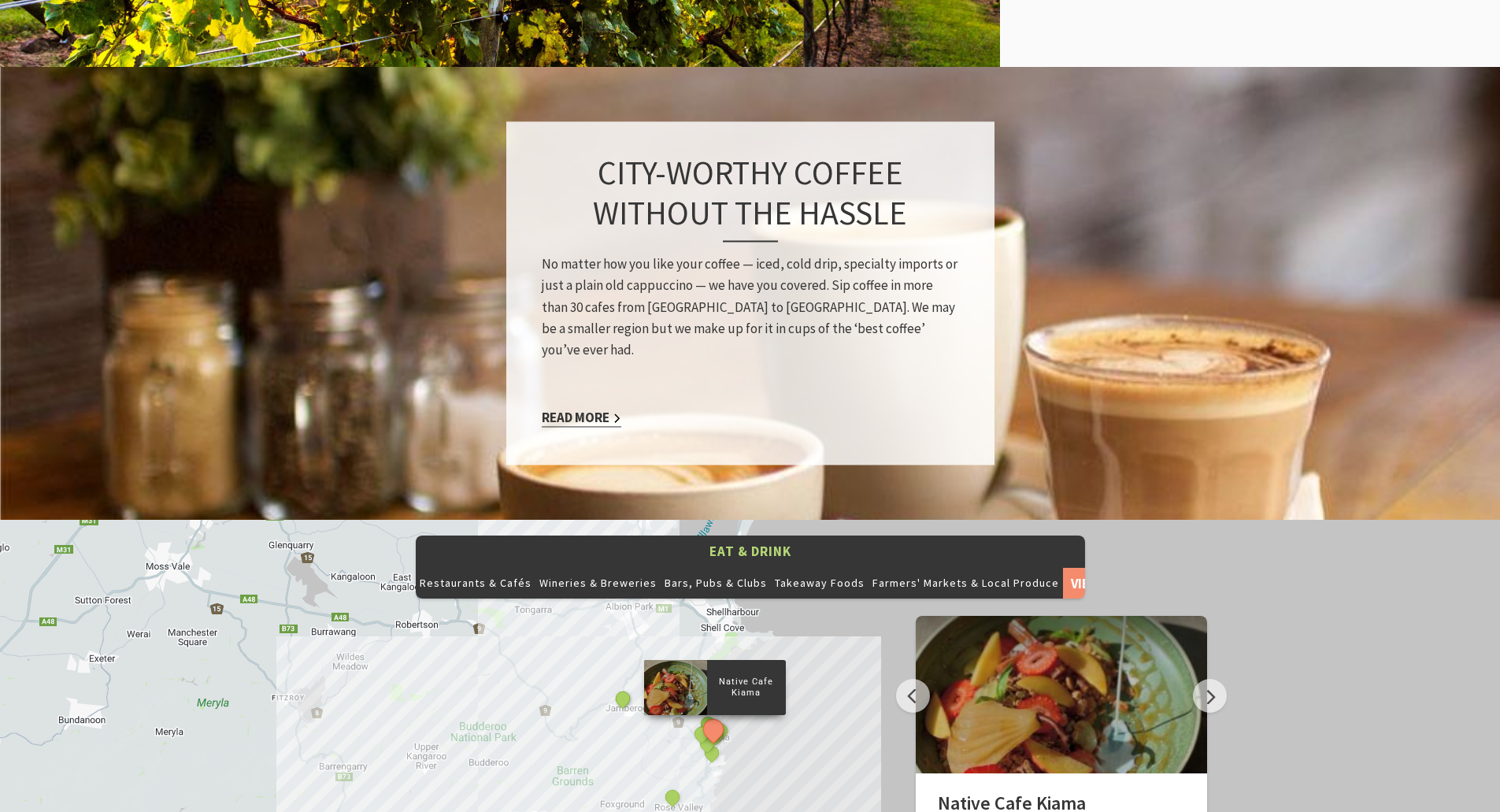
click at [584, 410] on link "Read More" at bounding box center [581, 419] width 79 height 18
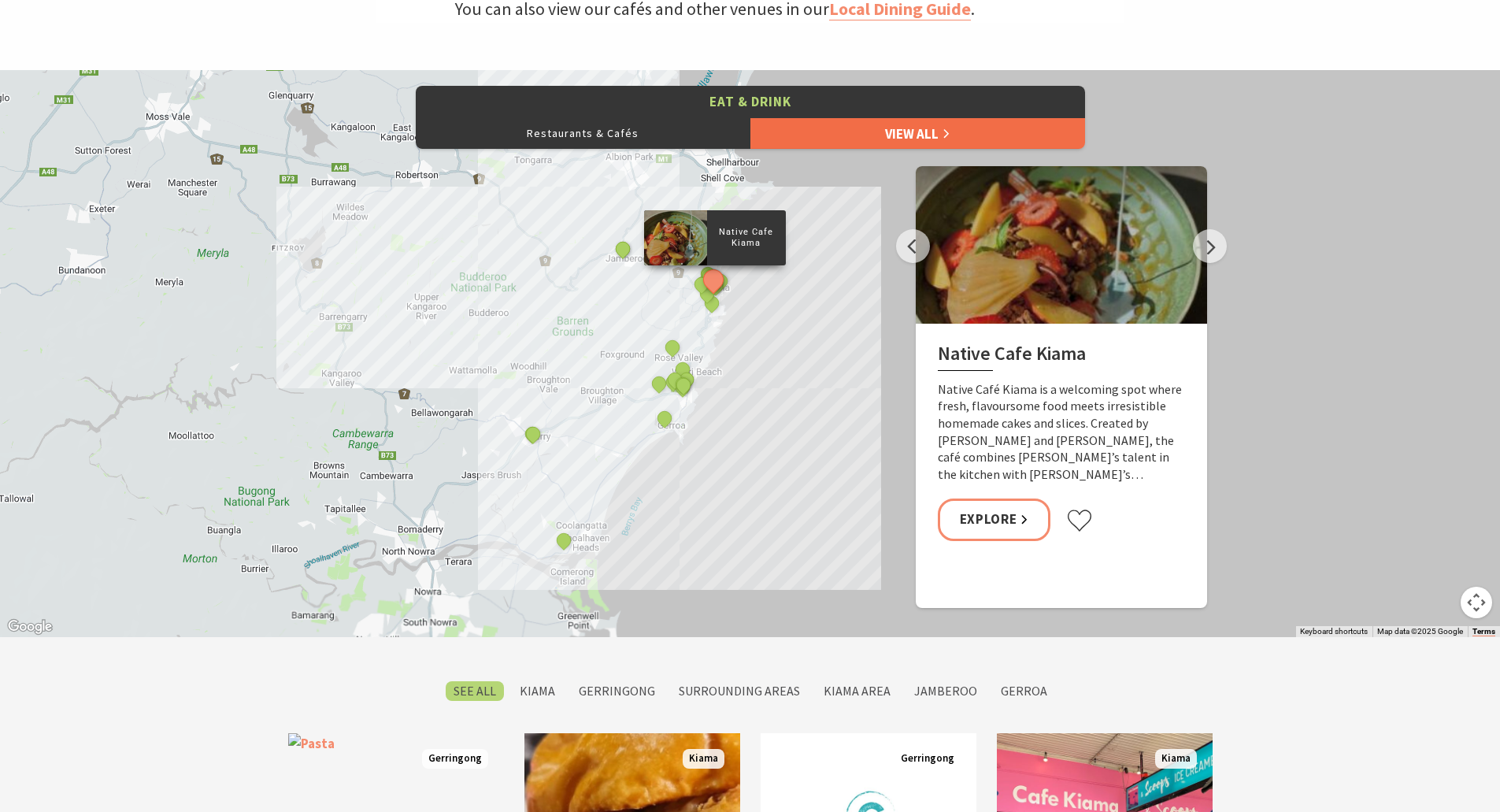
scroll to position [788, 0]
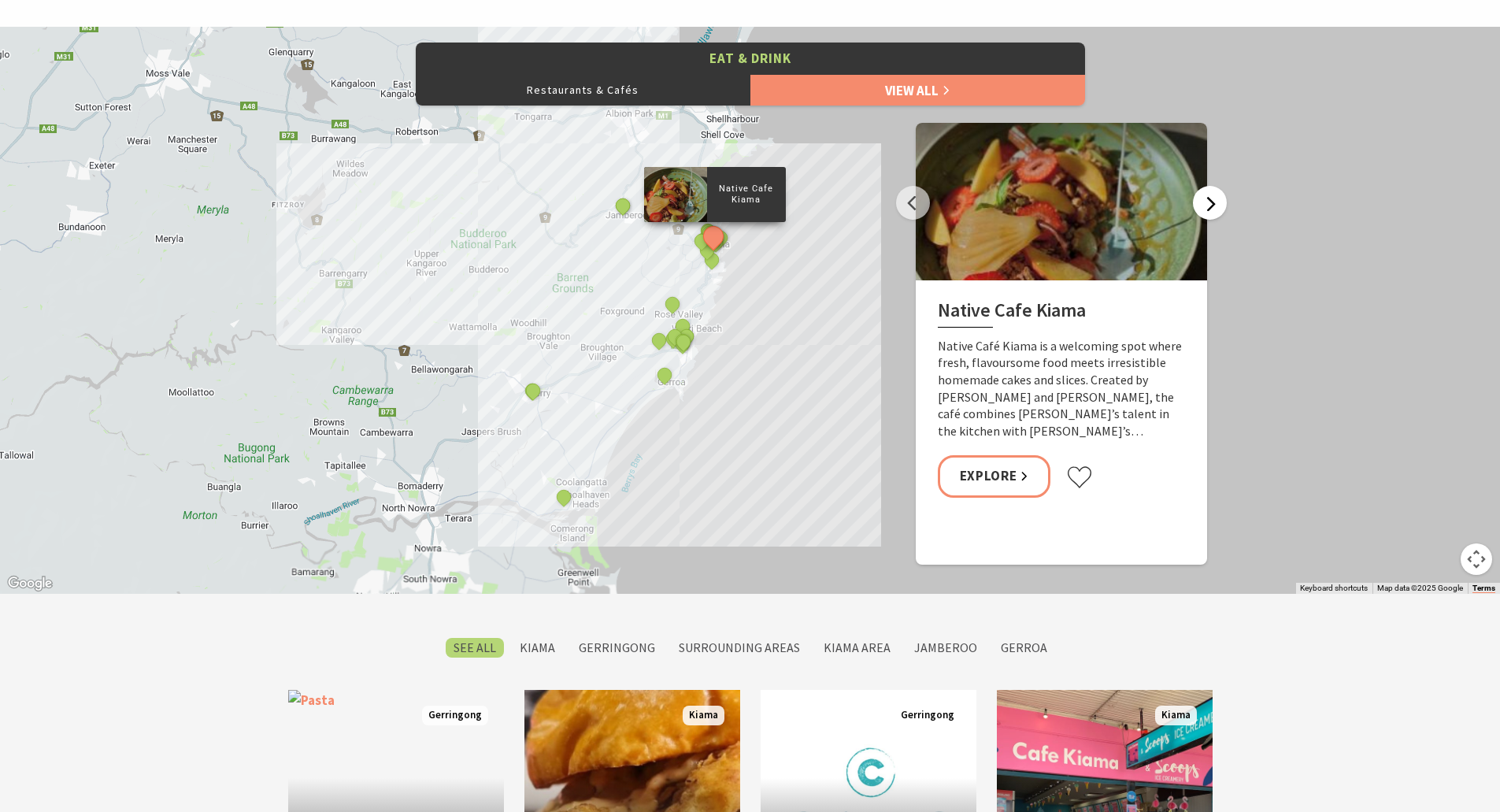
click at [1202, 206] on button "Next" at bounding box center [1210, 203] width 34 height 34
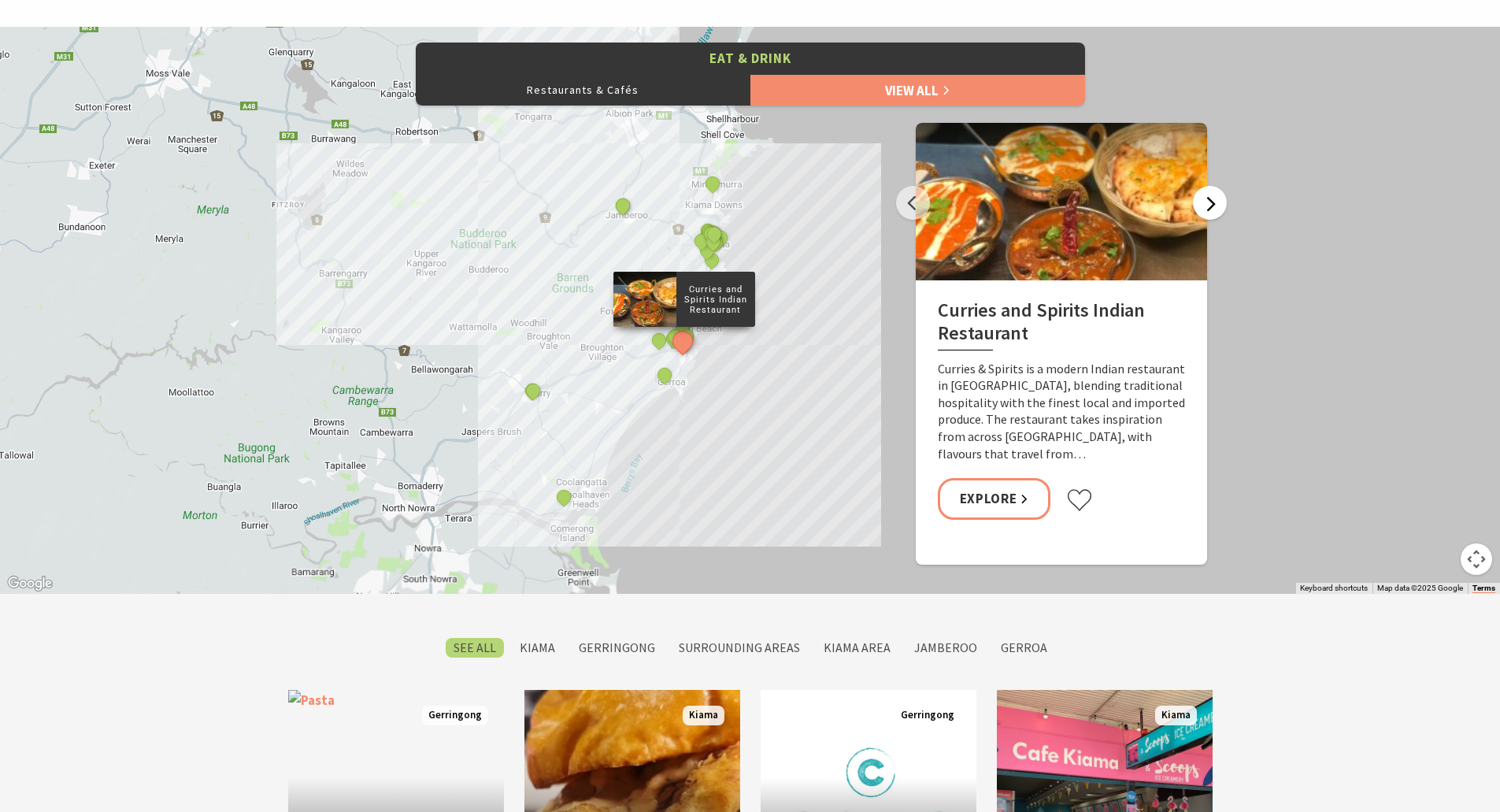
click at [1202, 205] on button "Next" at bounding box center [1210, 203] width 34 height 34
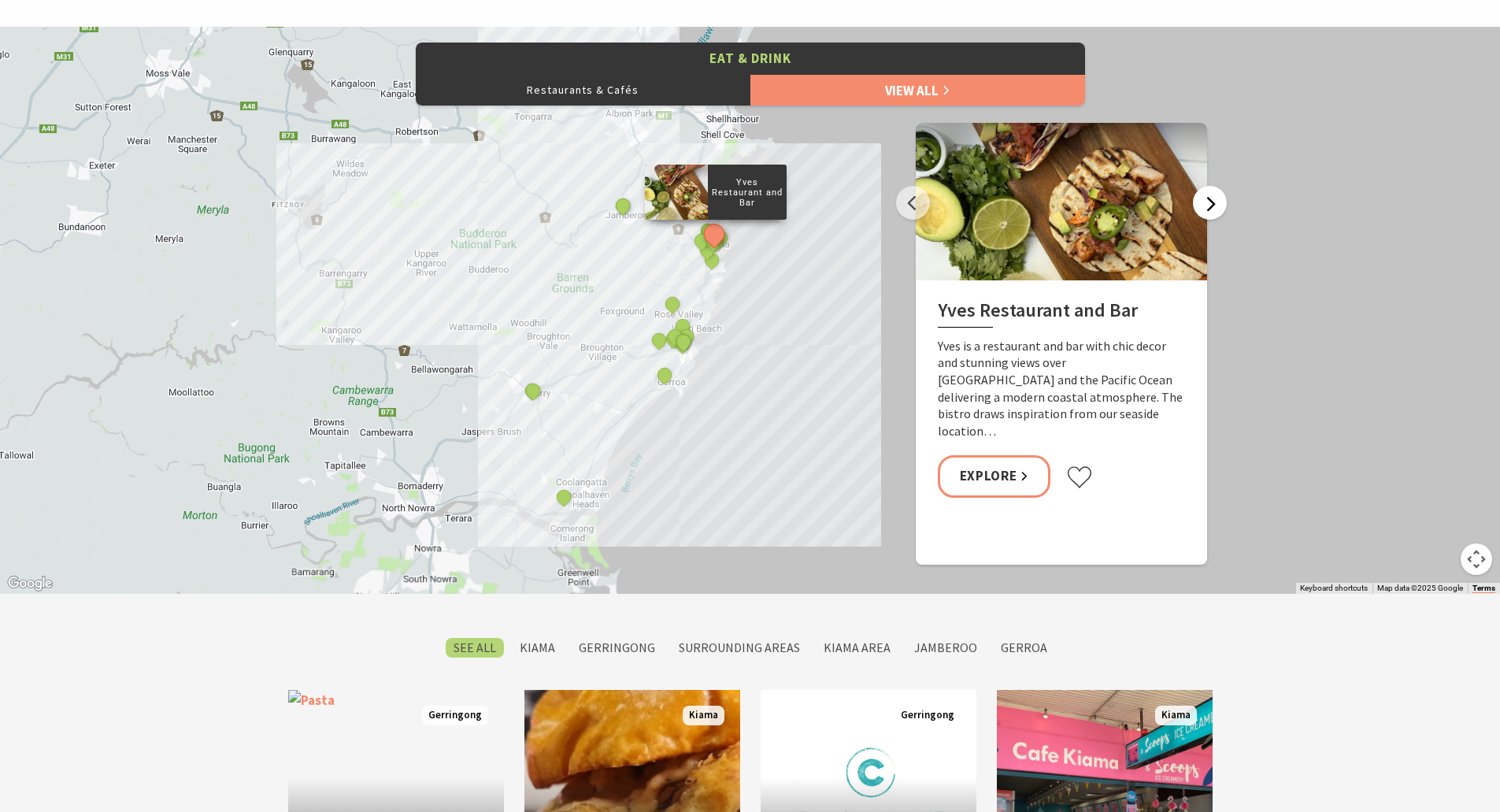
click at [1202, 205] on button "Next" at bounding box center [1210, 203] width 34 height 34
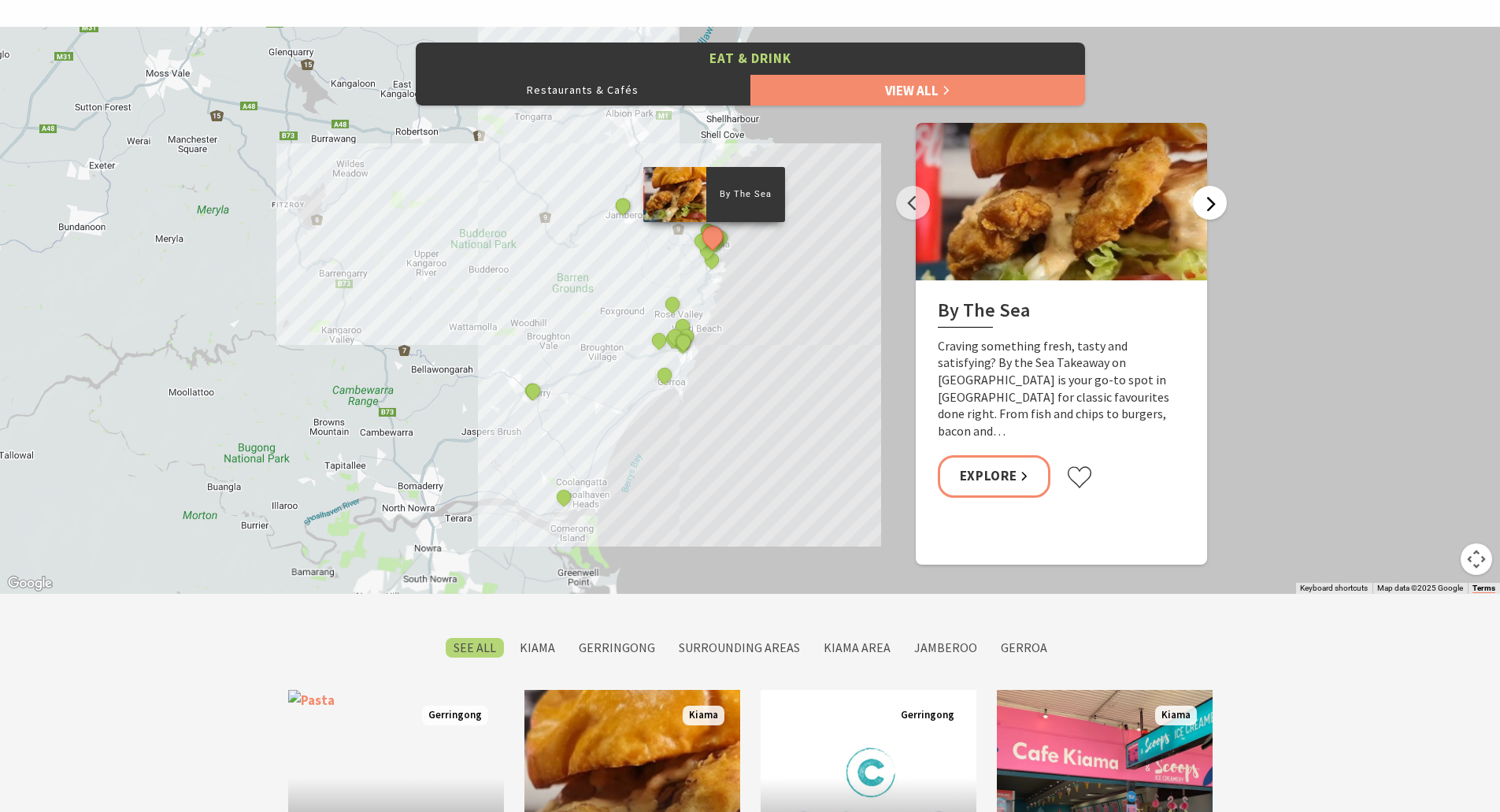
click at [1202, 205] on button "Next" at bounding box center [1210, 203] width 34 height 34
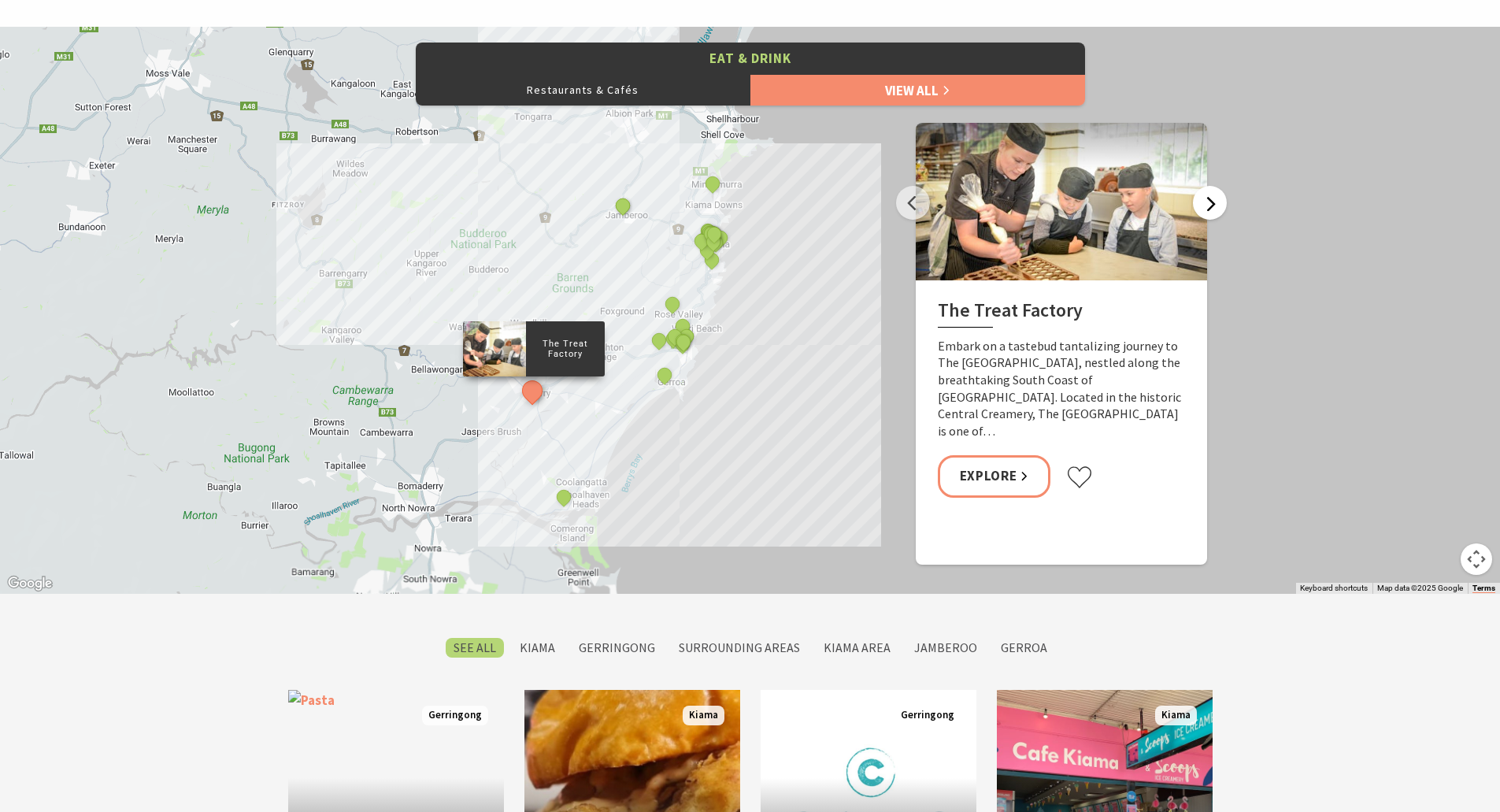
click at [1202, 205] on button "Next" at bounding box center [1210, 203] width 34 height 34
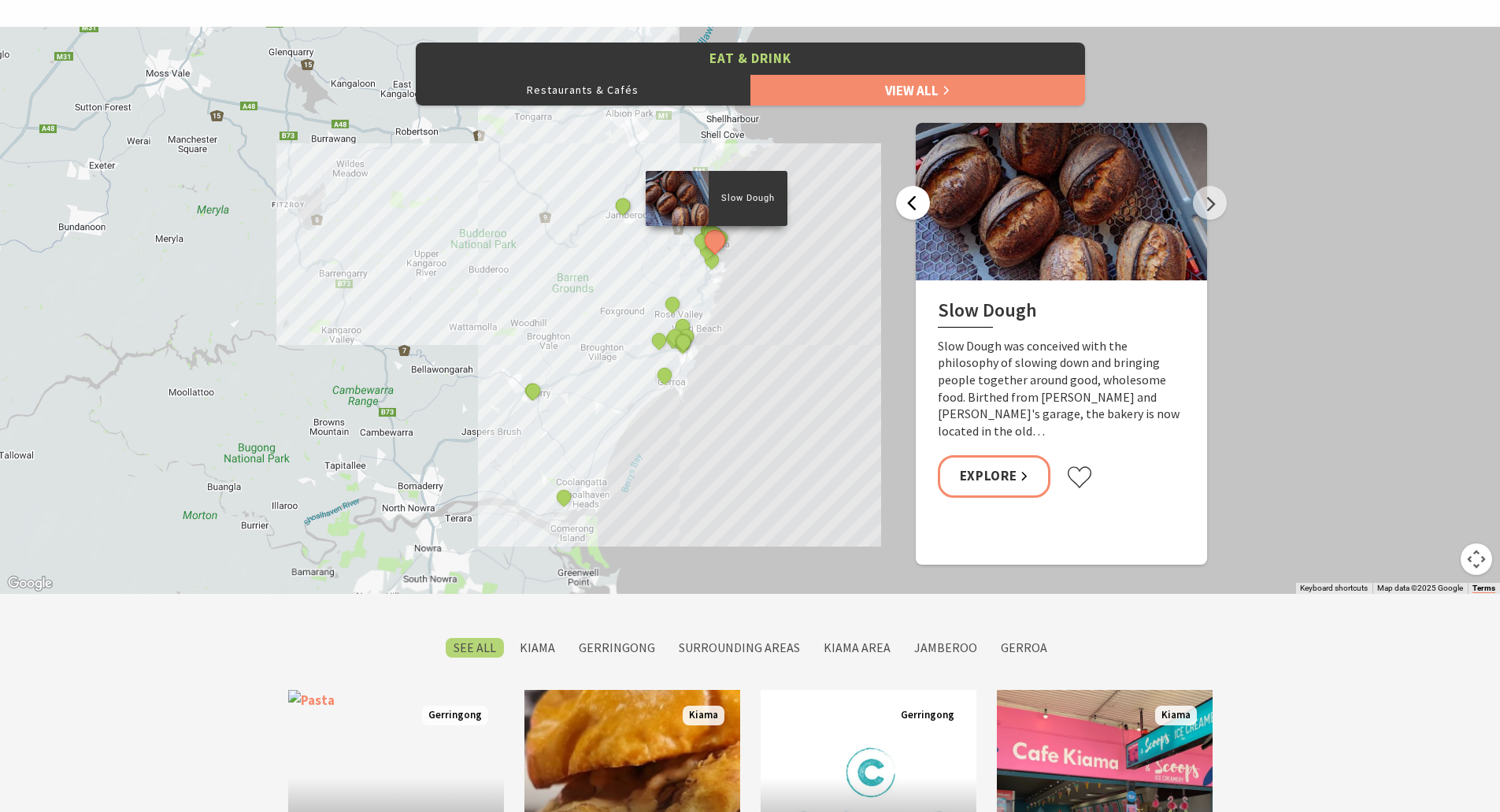
click at [921, 209] on button "Previous" at bounding box center [913, 203] width 34 height 34
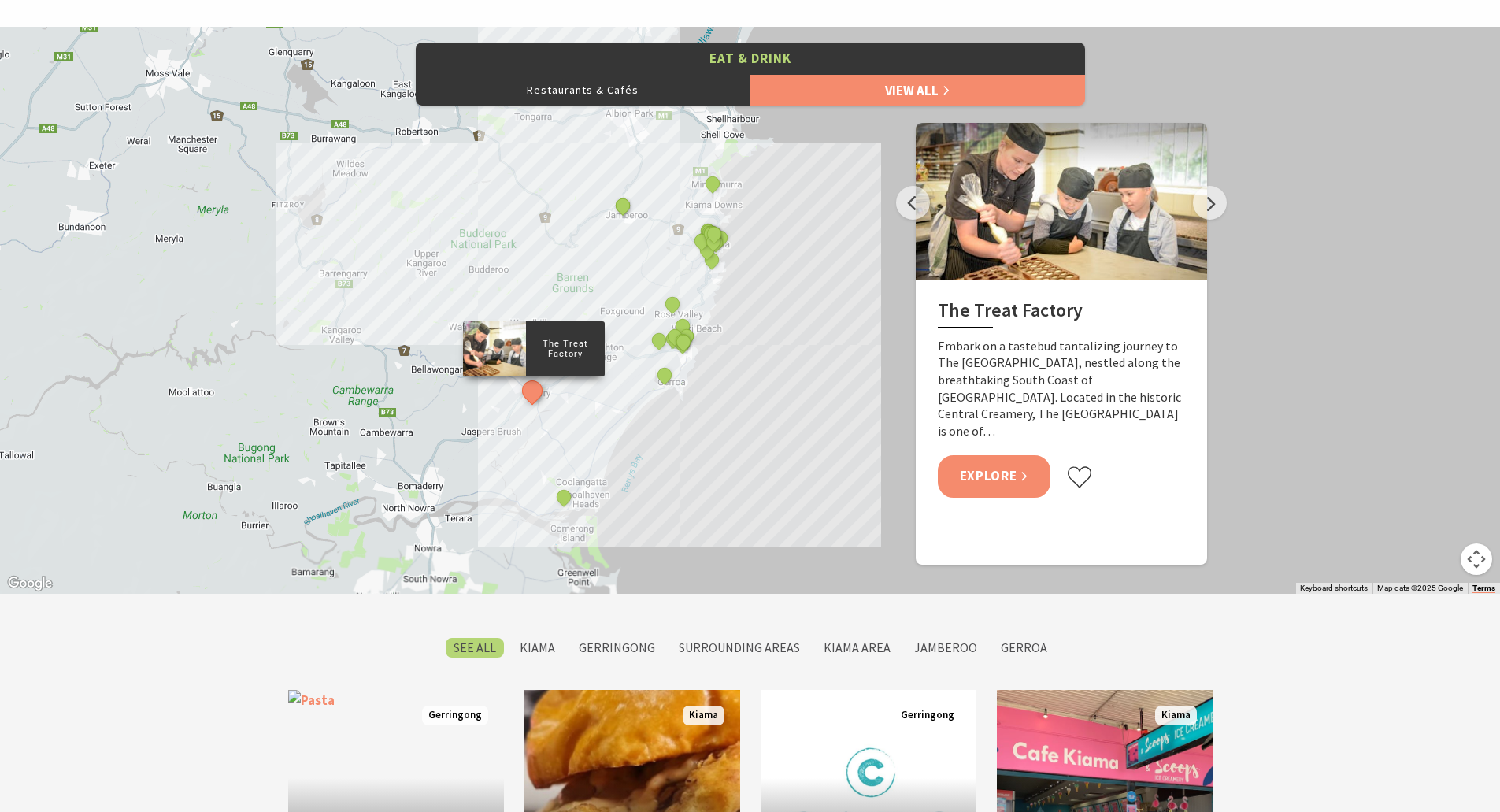
click at [975, 455] on link "Explore" at bounding box center [995, 475] width 114 height 42
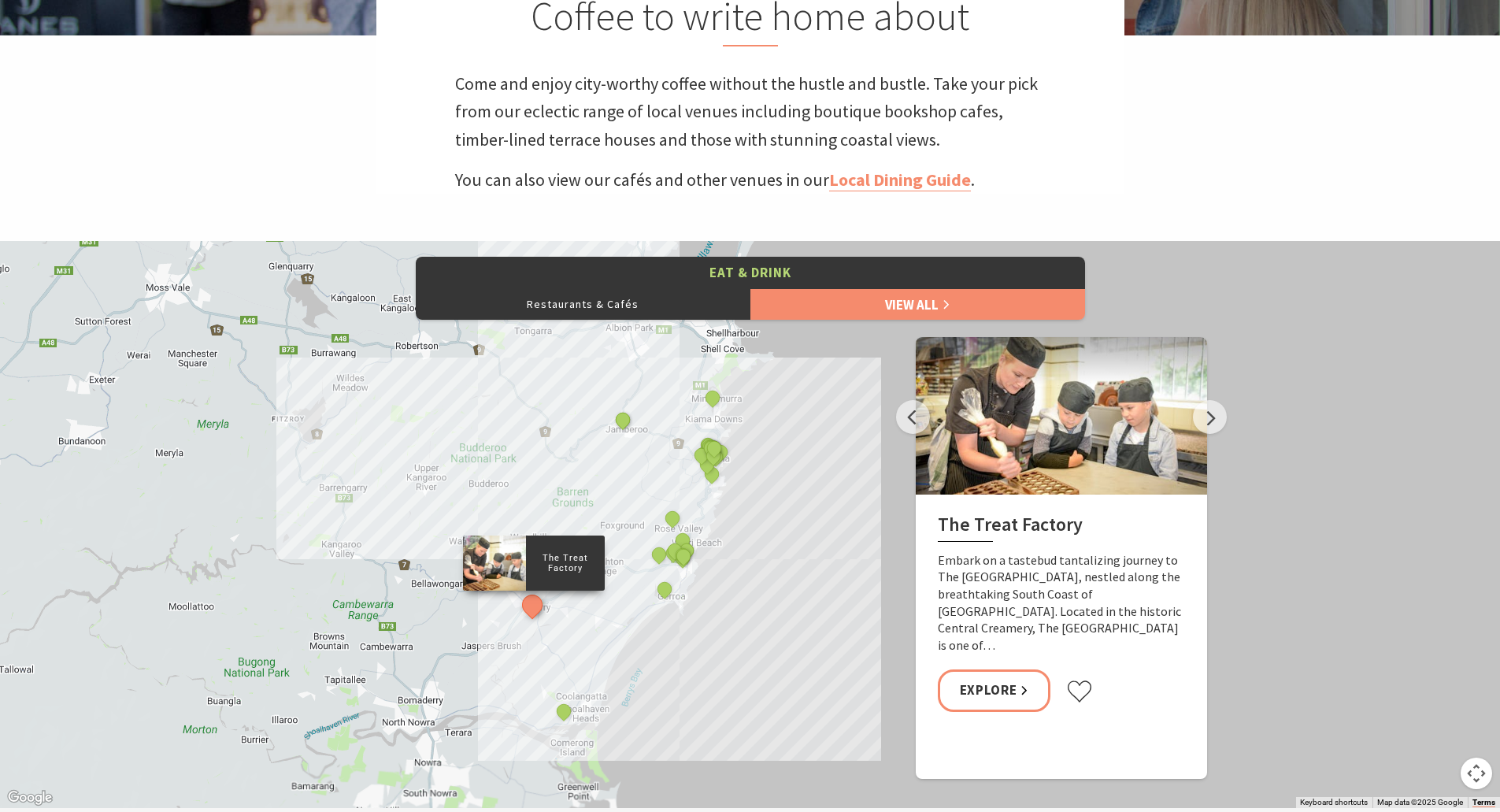
scroll to position [551, 0]
